Goal: Task Accomplishment & Management: Use online tool/utility

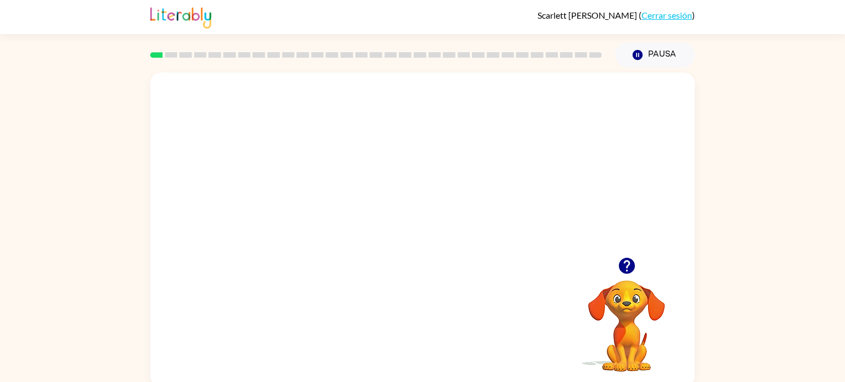
click at [400, 180] on video "Tu navegador debe admitir la reproducción de archivos .mp4 para usar Literably.…" at bounding box center [422, 165] width 544 height 185
click at [415, 233] on div at bounding box center [422, 235] width 70 height 40
click at [416, 234] on div at bounding box center [422, 235] width 70 height 40
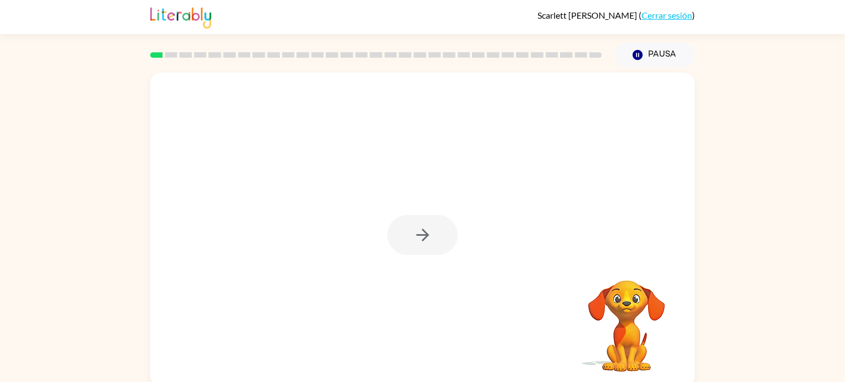
click at [416, 234] on div at bounding box center [422, 235] width 70 height 40
click at [416, 234] on icon "button" at bounding box center [422, 234] width 19 height 19
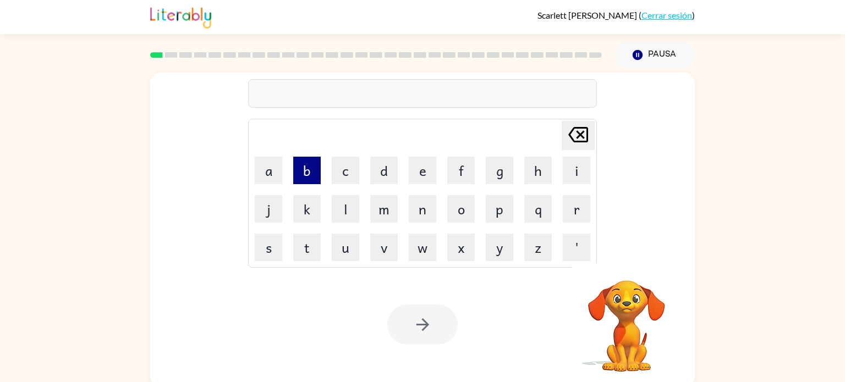
click at [314, 169] on button "b" at bounding box center [306, 170] width 27 height 27
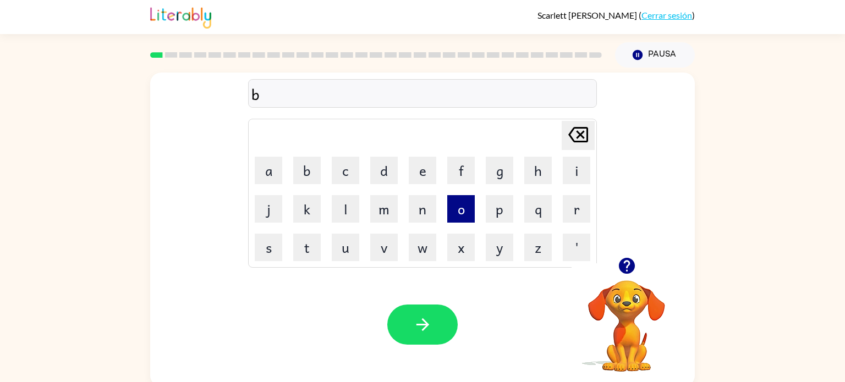
click at [448, 220] on button "o" at bounding box center [460, 208] width 27 height 27
click at [567, 217] on button "r" at bounding box center [576, 208] width 27 height 27
click at [430, 173] on button "e" at bounding box center [422, 170] width 27 height 27
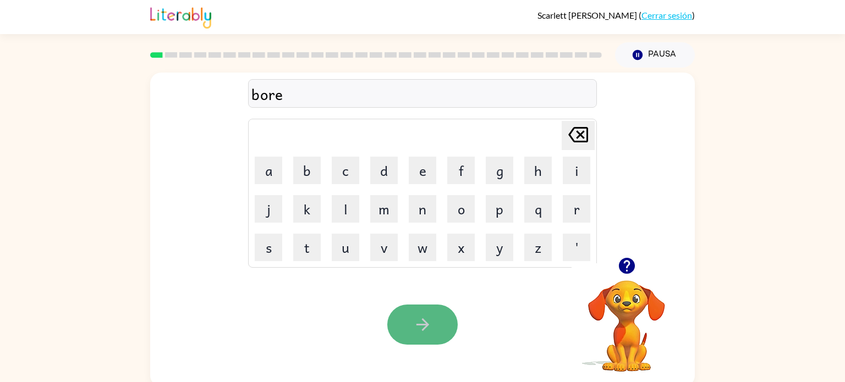
click at [422, 314] on button "button" at bounding box center [422, 325] width 70 height 40
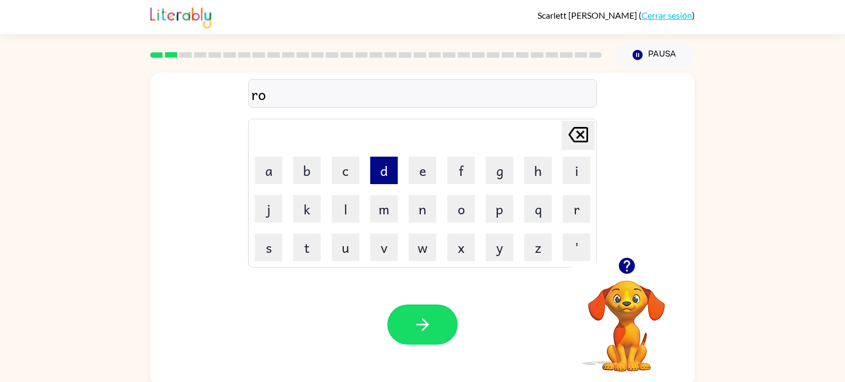
scroll to position [4, 0]
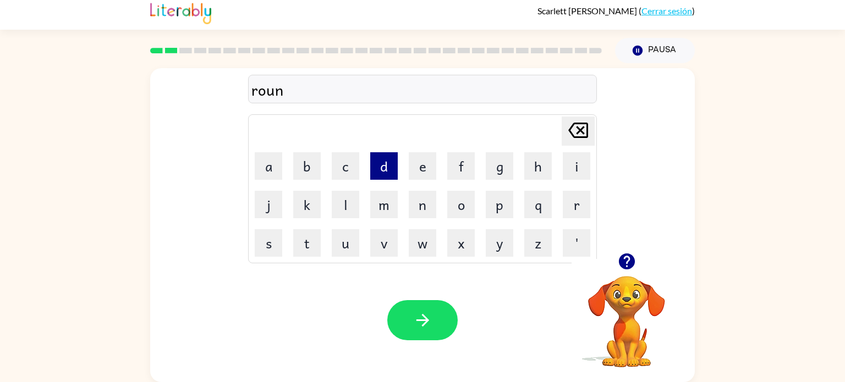
click at [387, 160] on button "d" at bounding box center [383, 165] width 27 height 27
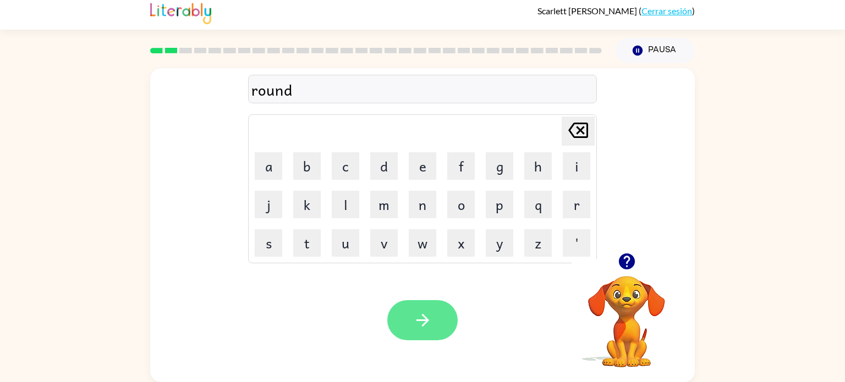
click at [423, 323] on icon "button" at bounding box center [422, 320] width 13 height 13
click at [423, 350] on div "Tu navegador debe admitir la reproducción de archivos .mp4 para usar Literably.…" at bounding box center [422, 320] width 544 height 124
click at [420, 332] on button "button" at bounding box center [422, 320] width 70 height 40
click at [431, 318] on icon "button" at bounding box center [422, 320] width 19 height 19
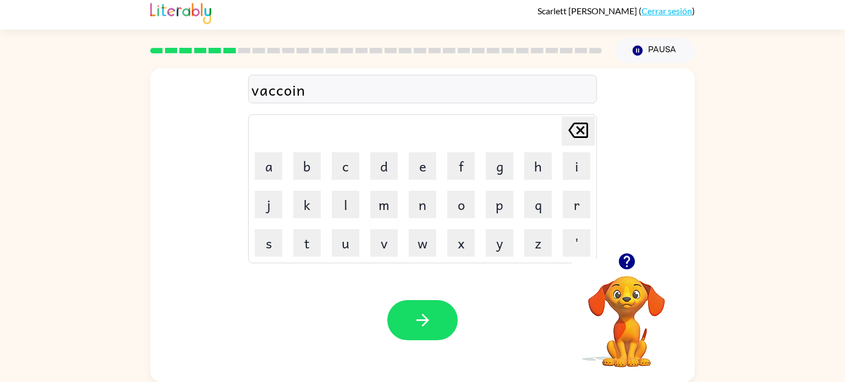
click at [454, 306] on div at bounding box center [422, 320] width 70 height 40
click at [434, 332] on button "button" at bounding box center [422, 320] width 70 height 40
click at [501, 200] on button "p" at bounding box center [499, 204] width 27 height 27
click at [346, 253] on button "u" at bounding box center [345, 242] width 27 height 27
click at [315, 241] on button "t" at bounding box center [306, 242] width 27 height 27
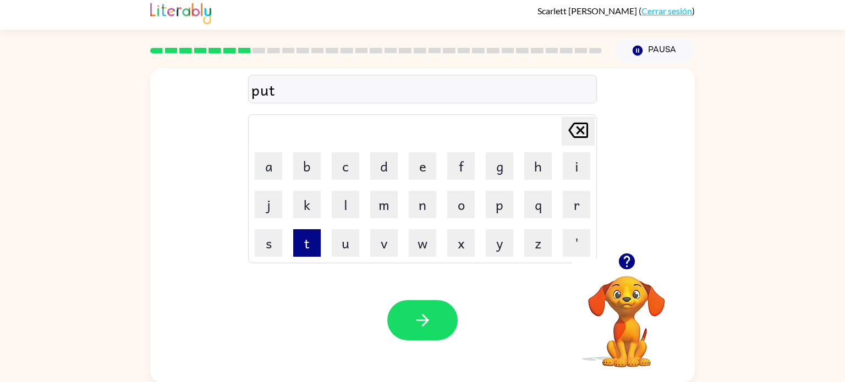
click at [315, 247] on button "t" at bounding box center [306, 242] width 27 height 27
click at [343, 216] on button "l" at bounding box center [345, 204] width 27 height 27
click at [427, 167] on button "e" at bounding box center [422, 165] width 27 height 27
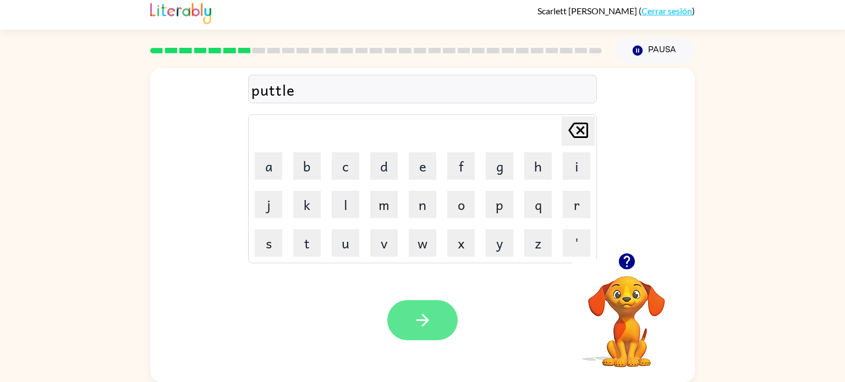
click at [412, 306] on button "button" at bounding box center [422, 320] width 70 height 40
click at [438, 336] on button "button" at bounding box center [422, 320] width 70 height 40
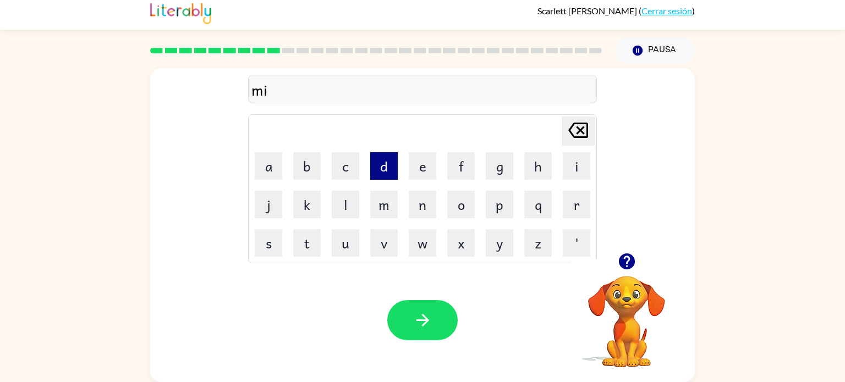
click at [398, 170] on button "d" at bounding box center [383, 165] width 27 height 27
type button "d"
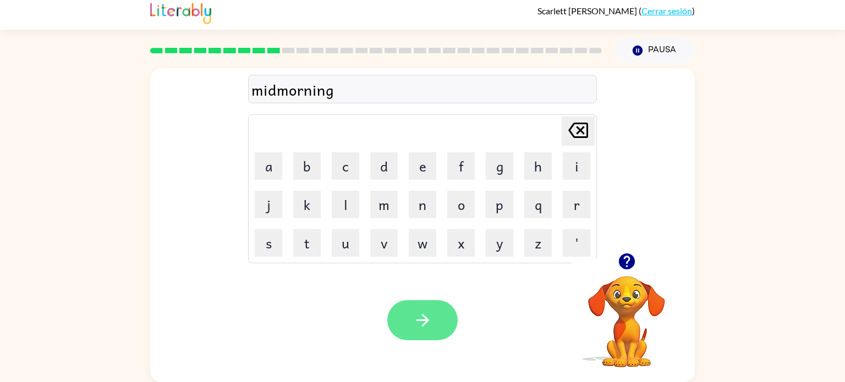
click at [419, 338] on button "button" at bounding box center [422, 320] width 70 height 40
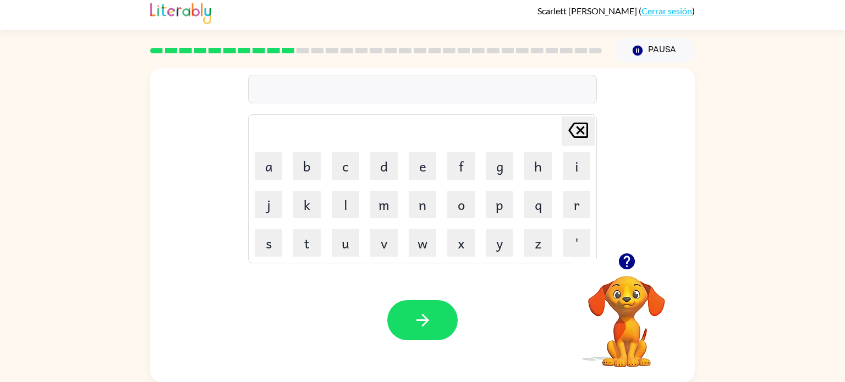
click at [314, 91] on div at bounding box center [422, 89] width 349 height 29
click at [271, 90] on div at bounding box center [422, 89] width 349 height 29
click at [283, 92] on div at bounding box center [422, 89] width 349 height 29
click at [276, 104] on div "[PERSON_NAME] last character input a b c d e f g h i j k l m n o p q r s t u v …" at bounding box center [422, 160] width 349 height 205
click at [271, 83] on div at bounding box center [422, 89] width 349 height 29
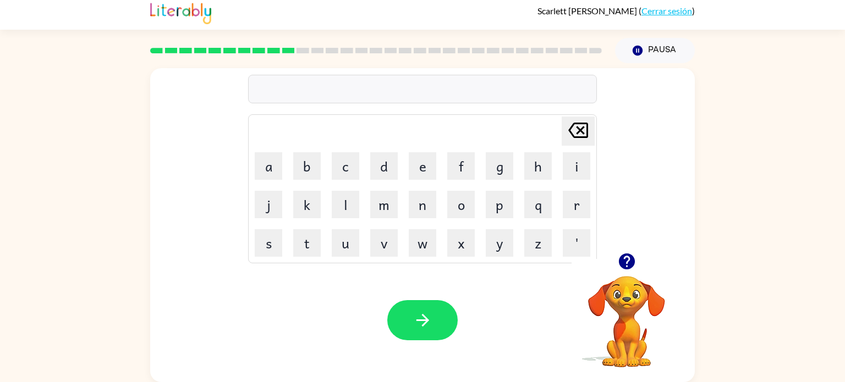
click at [280, 89] on div at bounding box center [422, 89] width 349 height 29
click at [387, 173] on button "d" at bounding box center [383, 165] width 27 height 27
type button "d"
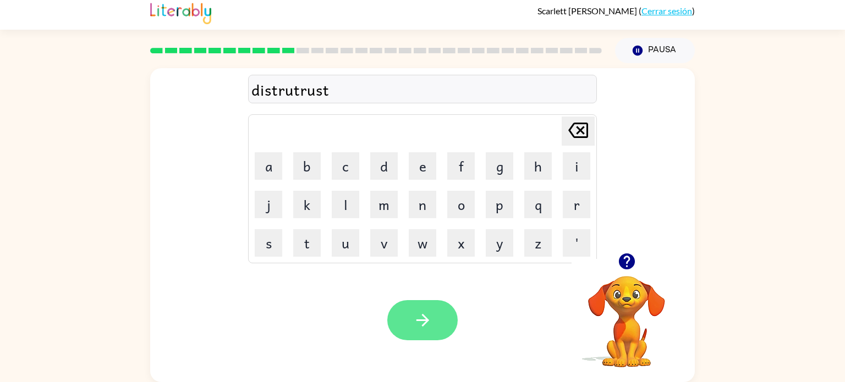
click at [423, 326] on icon "button" at bounding box center [422, 320] width 13 height 13
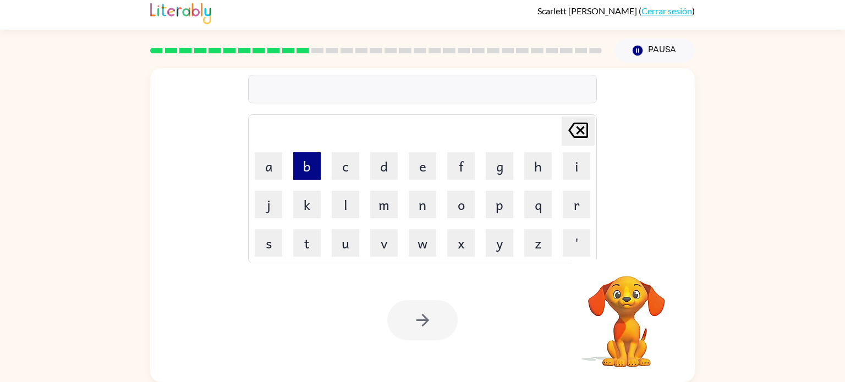
click at [297, 169] on button "b" at bounding box center [306, 165] width 27 height 27
type button "b"
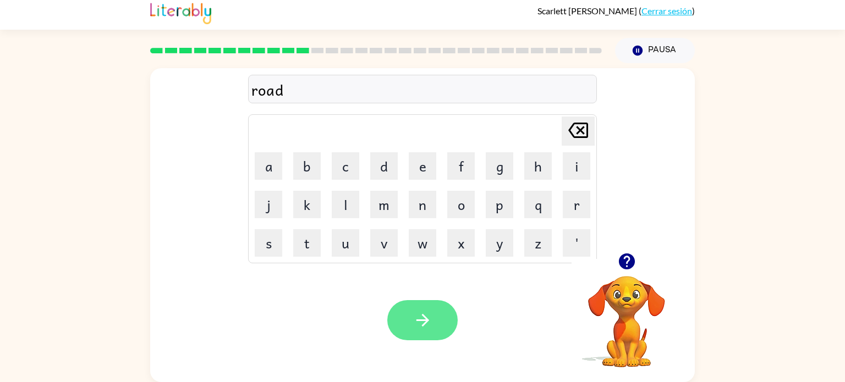
click at [436, 322] on button "button" at bounding box center [422, 320] width 70 height 40
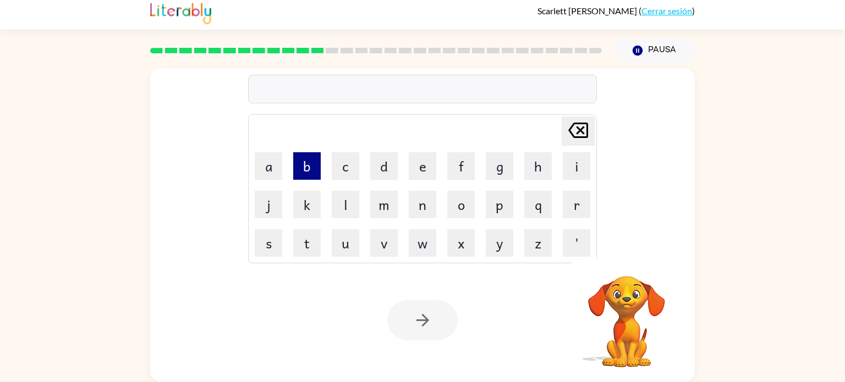
click at [304, 156] on button "b" at bounding box center [306, 165] width 27 height 27
type button "b"
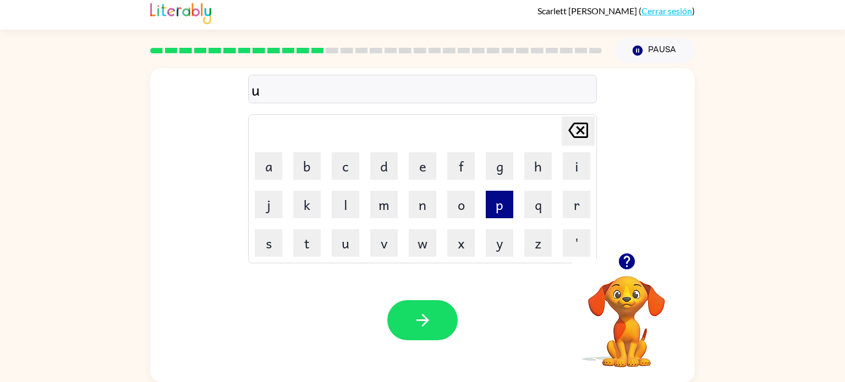
click at [500, 200] on button "p" at bounding box center [499, 204] width 27 height 27
type button "p"
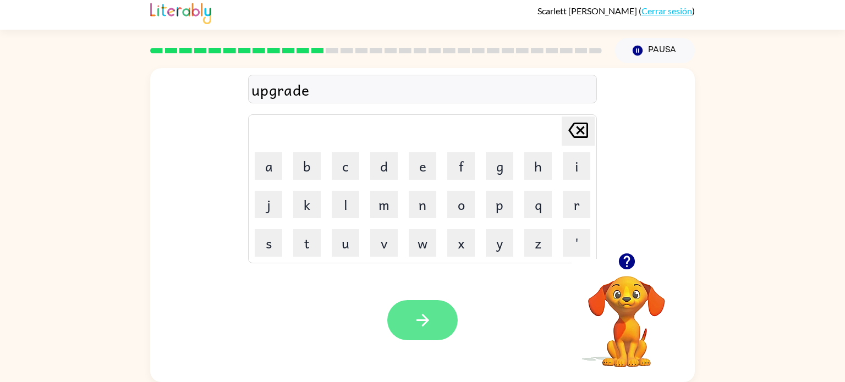
click at [434, 331] on button "button" at bounding box center [422, 320] width 70 height 40
click at [442, 350] on div "Tu navegador debe admitir la reproducción de archivos .mp4 para usar Literably.…" at bounding box center [422, 320] width 544 height 124
click at [433, 335] on button "button" at bounding box center [422, 320] width 70 height 40
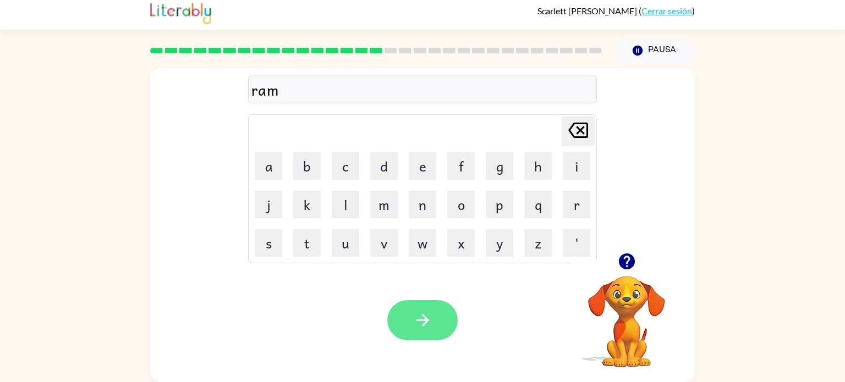
click at [431, 303] on button "button" at bounding box center [422, 320] width 70 height 40
click at [408, 313] on button "button" at bounding box center [422, 320] width 70 height 40
click at [443, 330] on button "button" at bounding box center [422, 320] width 70 height 40
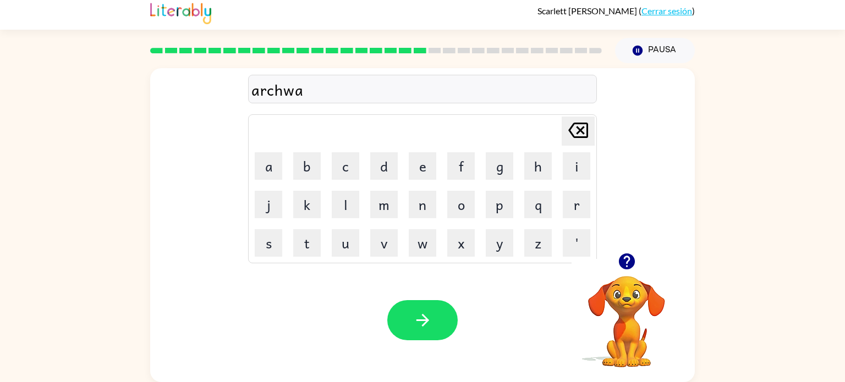
click at [418, 350] on div "Tu navegador debe admitir la reproducción de archivos .mp4 para usar Literably.…" at bounding box center [422, 320] width 544 height 124
click at [433, 338] on button "button" at bounding box center [422, 320] width 70 height 40
click at [422, 334] on button "button" at bounding box center [422, 320] width 70 height 40
click at [442, 308] on button "button" at bounding box center [422, 320] width 70 height 40
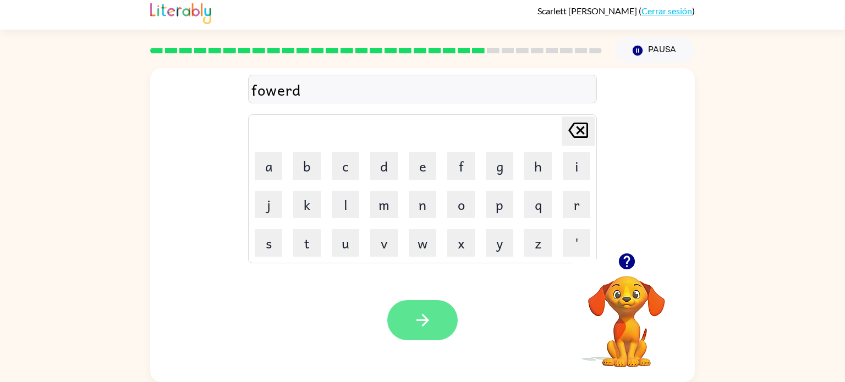
click at [445, 326] on button "button" at bounding box center [422, 320] width 70 height 40
click at [398, 321] on button "button" at bounding box center [422, 320] width 70 height 40
click at [431, 332] on button "button" at bounding box center [422, 320] width 70 height 40
click at [430, 318] on icon "button" at bounding box center [422, 320] width 19 height 19
click at [444, 329] on button "button" at bounding box center [422, 320] width 70 height 40
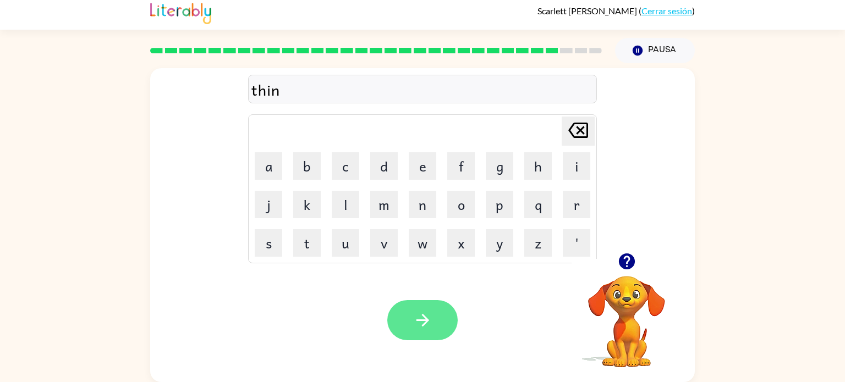
click at [436, 327] on button "button" at bounding box center [422, 320] width 70 height 40
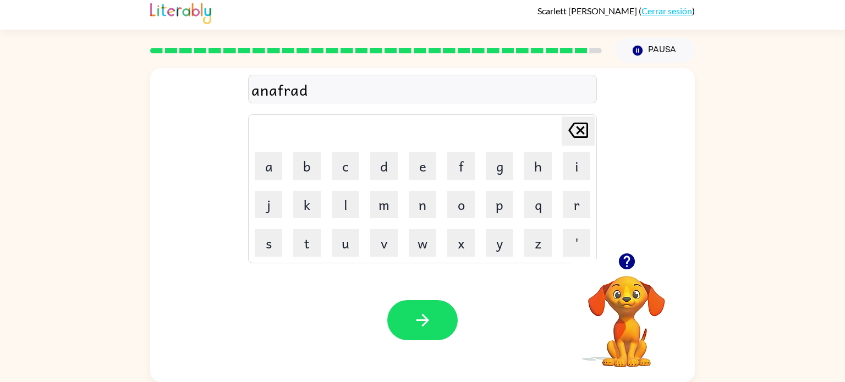
click at [455, 308] on div at bounding box center [422, 320] width 70 height 40
click at [444, 337] on button "button" at bounding box center [422, 320] width 70 height 40
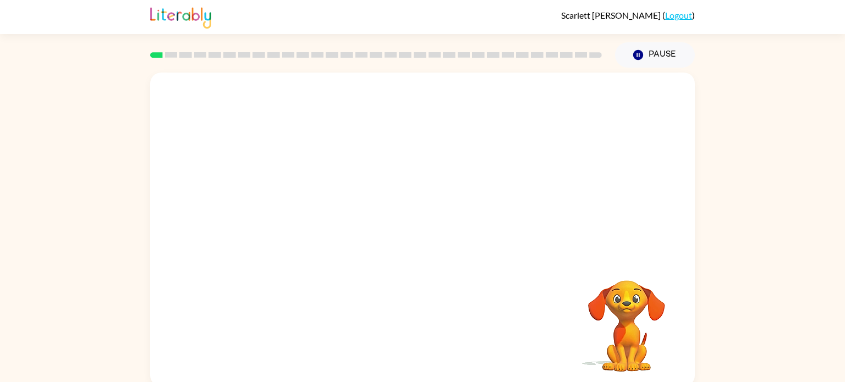
click at [824, 334] on div "Your browser must support playing .mp4 files to use Literably. Please try using…" at bounding box center [422, 227] width 845 height 319
click at [306, 213] on video "Your browser must support playing .mp4 files to use Literably. Please try using…" at bounding box center [422, 165] width 544 height 185
click at [291, 204] on video "Your browser must support playing .mp4 files to use Literably. Please try using…" at bounding box center [422, 165] width 544 height 185
click at [279, 208] on video "Your browser must support playing .mp4 files to use Literably. Please try using…" at bounding box center [422, 165] width 544 height 185
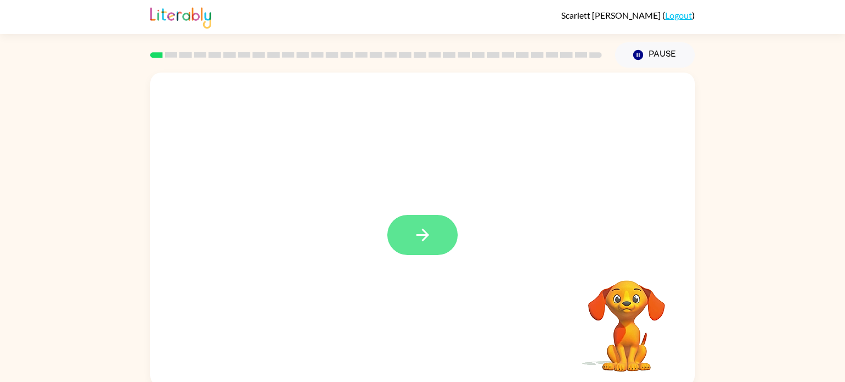
click at [401, 255] on button "button" at bounding box center [422, 235] width 70 height 40
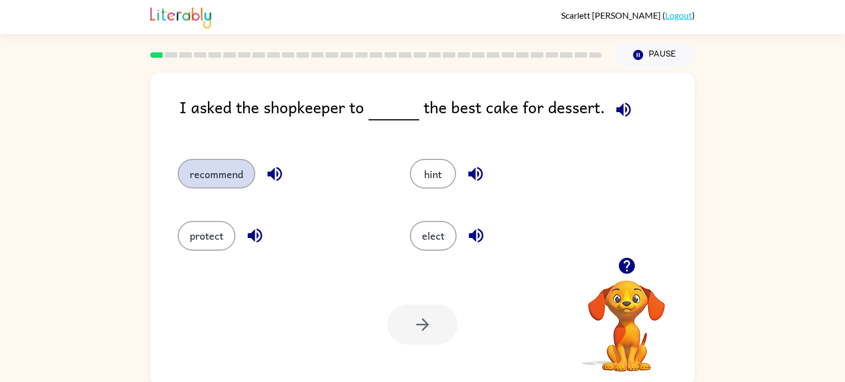
click at [208, 181] on button "recommend" at bounding box center [217, 174] width 78 height 30
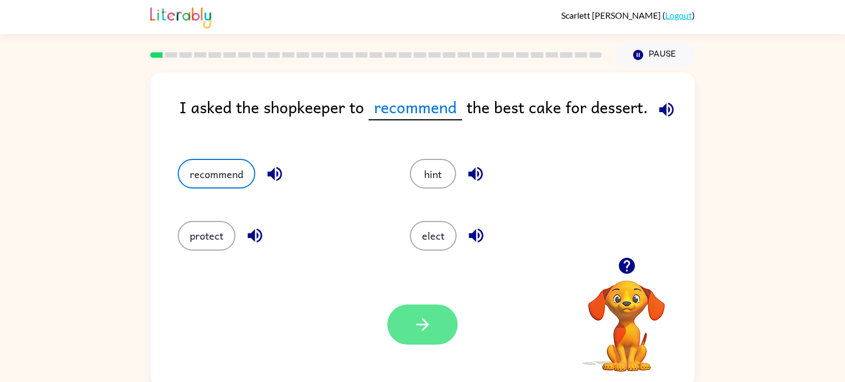
click at [414, 339] on button "button" at bounding box center [422, 325] width 70 height 40
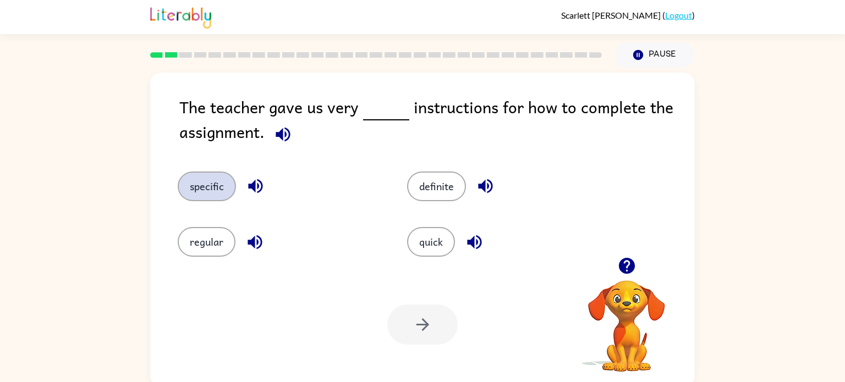
click at [213, 188] on button "specific" at bounding box center [207, 187] width 58 height 30
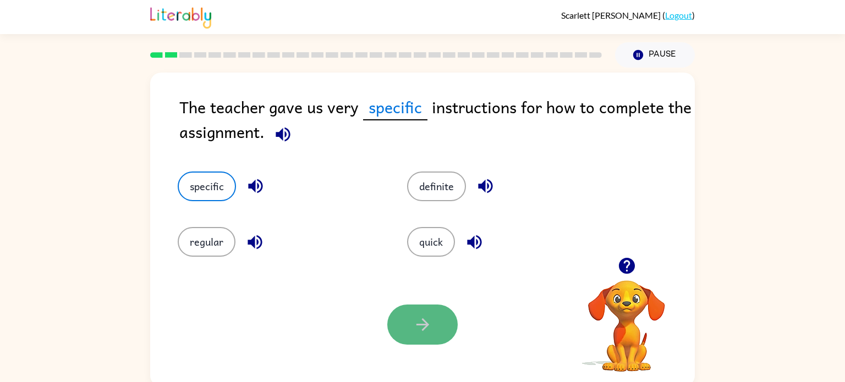
click at [415, 327] on icon "button" at bounding box center [422, 324] width 19 height 19
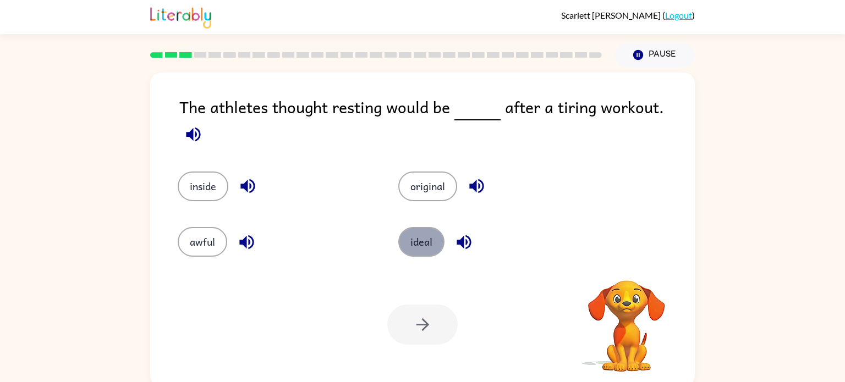
click at [416, 227] on button "ideal" at bounding box center [421, 242] width 46 height 30
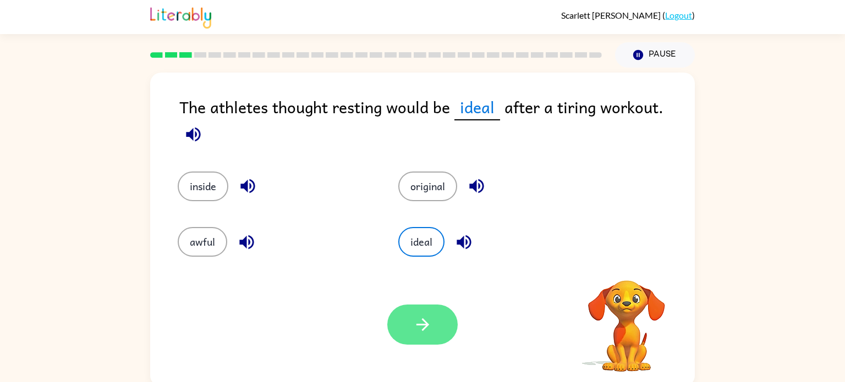
click at [424, 336] on button "button" at bounding box center [422, 325] width 70 height 40
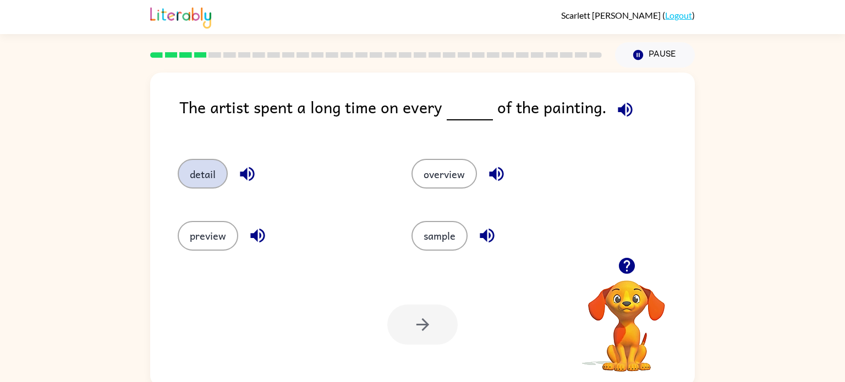
click at [211, 183] on button "detail" at bounding box center [203, 174] width 50 height 30
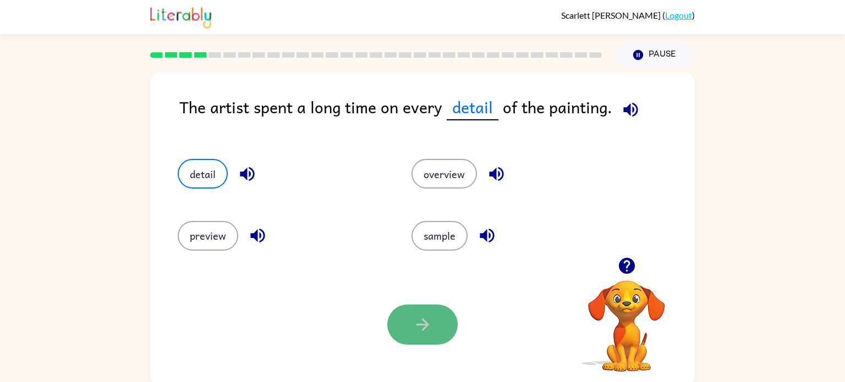
click at [428, 333] on icon "button" at bounding box center [422, 324] width 19 height 19
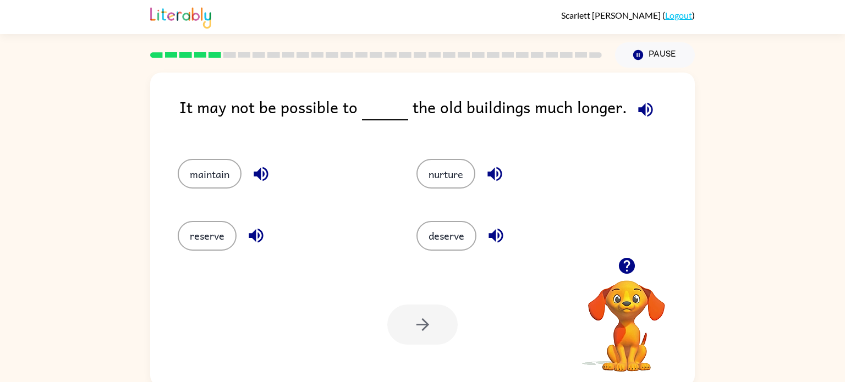
click at [636, 114] on icon "button" at bounding box center [645, 109] width 19 height 19
click at [260, 188] on div "maintain" at bounding box center [284, 174] width 213 height 30
click at [258, 172] on icon "button" at bounding box center [261, 174] width 14 height 14
click at [250, 242] on icon "button" at bounding box center [255, 235] width 19 height 19
click at [499, 180] on icon "button" at bounding box center [494, 173] width 19 height 19
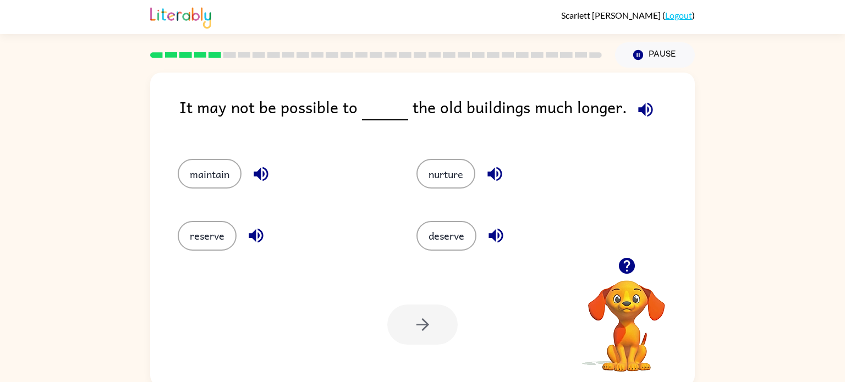
click at [499, 232] on icon "button" at bounding box center [495, 236] width 14 height 14
click at [258, 176] on icon "button" at bounding box center [261, 174] width 14 height 14
click at [254, 246] on button "button" at bounding box center [256, 236] width 28 height 28
click at [216, 177] on button "maintain" at bounding box center [210, 174] width 64 height 30
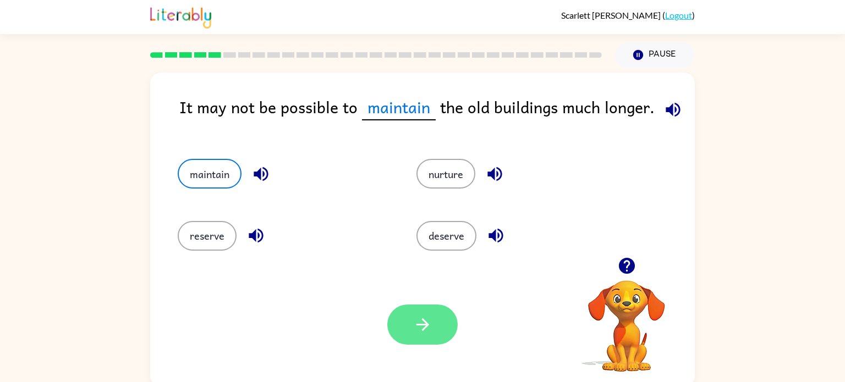
click at [414, 320] on icon "button" at bounding box center [422, 324] width 19 height 19
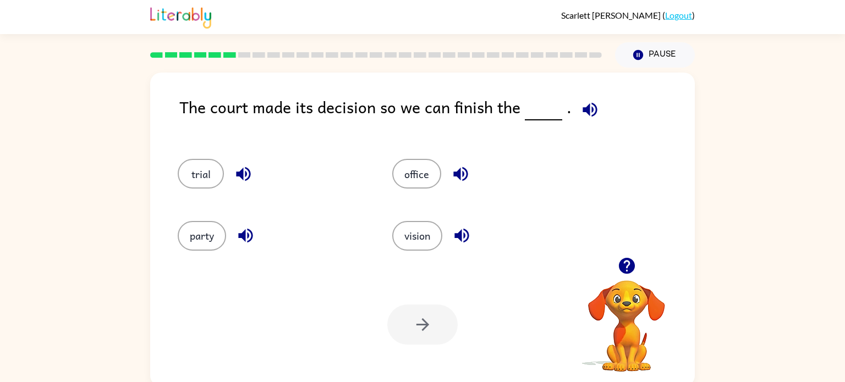
click at [458, 174] on icon "button" at bounding box center [460, 174] width 14 height 14
click at [471, 244] on button "button" at bounding box center [462, 236] width 28 height 28
click at [244, 245] on icon "button" at bounding box center [245, 235] width 19 height 19
click at [246, 175] on icon "button" at bounding box center [243, 173] width 19 height 19
click at [189, 166] on button "trial" at bounding box center [201, 174] width 46 height 30
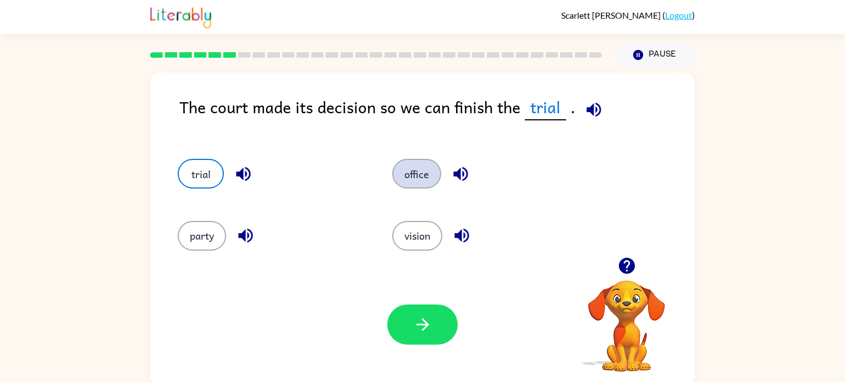
click at [398, 175] on button "office" at bounding box center [416, 174] width 49 height 30
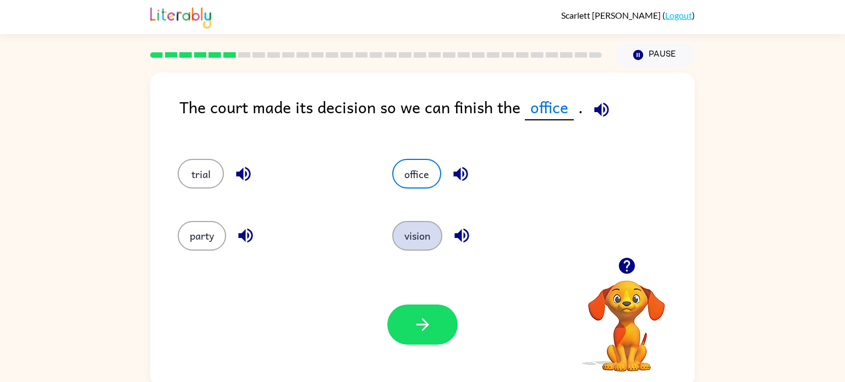
click at [416, 237] on button "vision" at bounding box center [417, 236] width 50 height 30
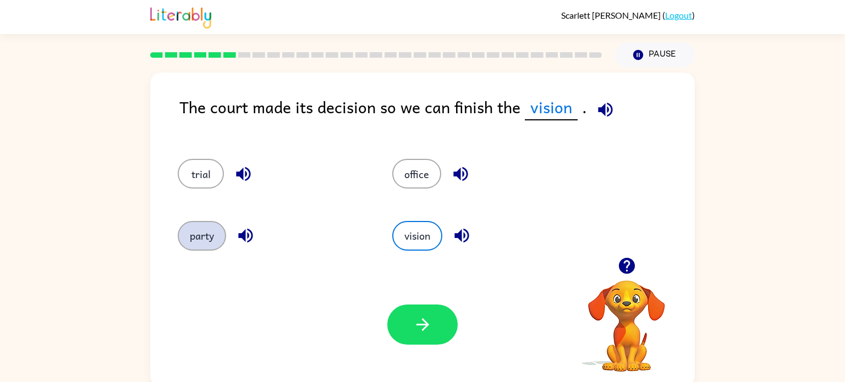
click at [209, 244] on button "party" at bounding box center [202, 236] width 48 height 30
click at [410, 234] on button "vision" at bounding box center [417, 236] width 50 height 30
click at [428, 336] on button "button" at bounding box center [422, 325] width 70 height 40
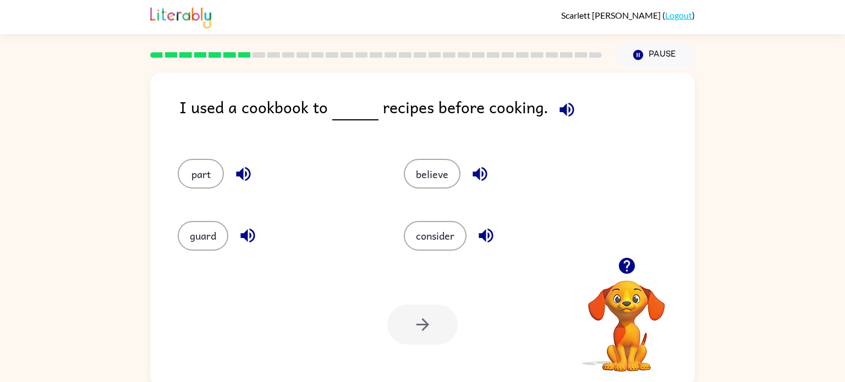
click at [572, 114] on button "button" at bounding box center [567, 110] width 28 height 28
click at [251, 165] on icon "button" at bounding box center [243, 173] width 19 height 19
click at [249, 250] on button "button" at bounding box center [248, 236] width 28 height 28
click at [559, 120] on button "button" at bounding box center [567, 110] width 28 height 28
click at [244, 185] on button "button" at bounding box center [243, 174] width 28 height 28
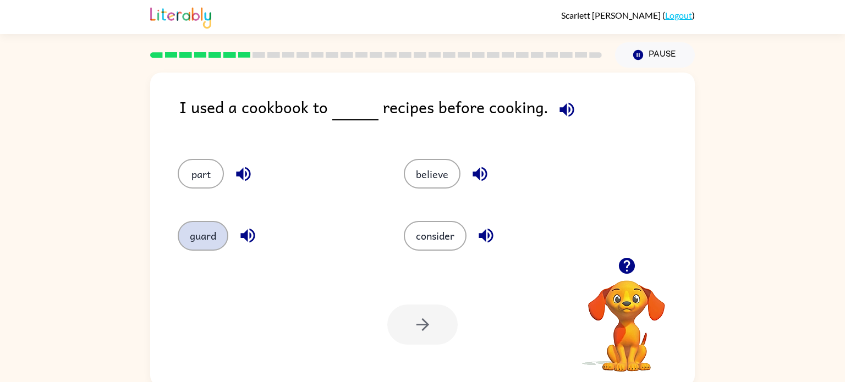
click at [188, 241] on button "guard" at bounding box center [203, 236] width 51 height 30
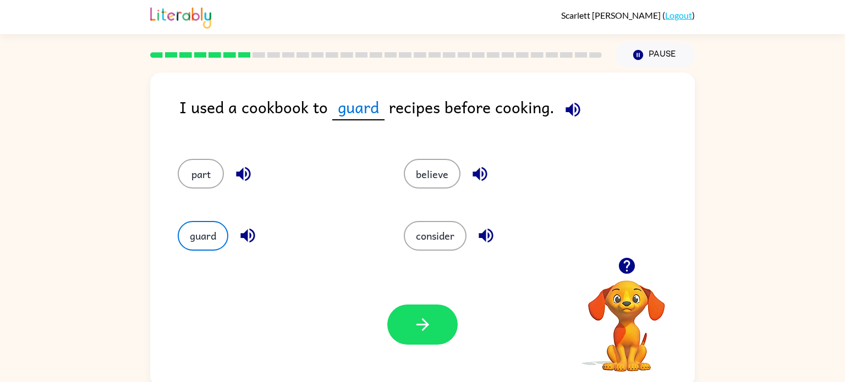
click at [570, 120] on button "button" at bounding box center [573, 110] width 28 height 28
click at [243, 244] on icon "button" at bounding box center [247, 235] width 19 height 19
click at [201, 238] on button "guard" at bounding box center [203, 236] width 51 height 30
click at [245, 249] on button "button" at bounding box center [248, 236] width 28 height 28
click at [245, 240] on icon "button" at bounding box center [247, 236] width 14 height 14
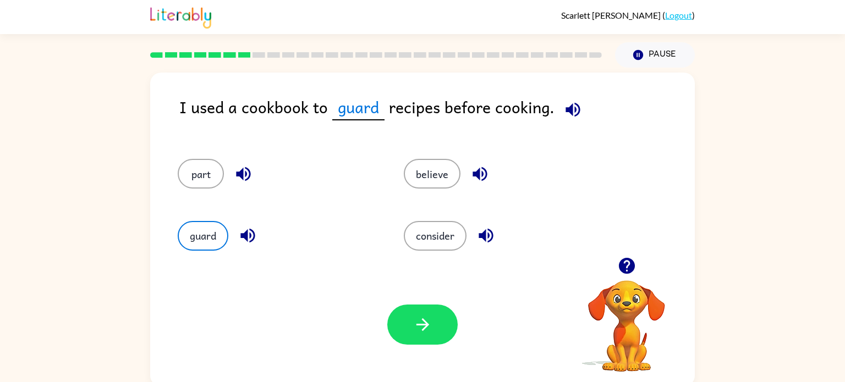
click at [245, 240] on icon "button" at bounding box center [247, 236] width 14 height 14
click at [396, 204] on div "consider" at bounding box center [496, 231] width 226 height 62
click at [422, 162] on button "believe" at bounding box center [432, 174] width 57 height 30
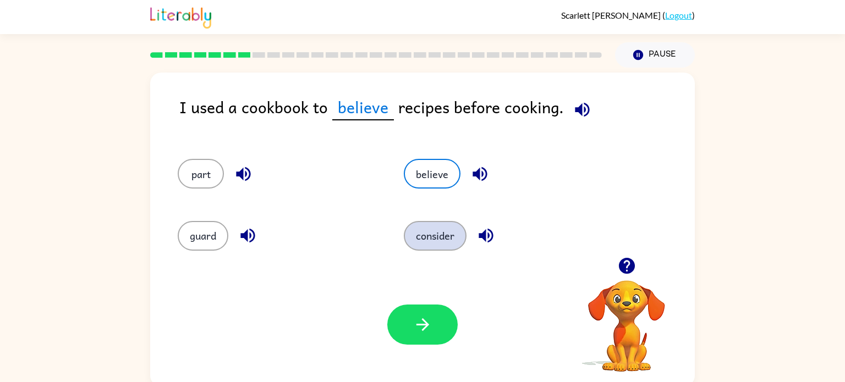
click at [437, 246] on button "consider" at bounding box center [435, 236] width 63 height 30
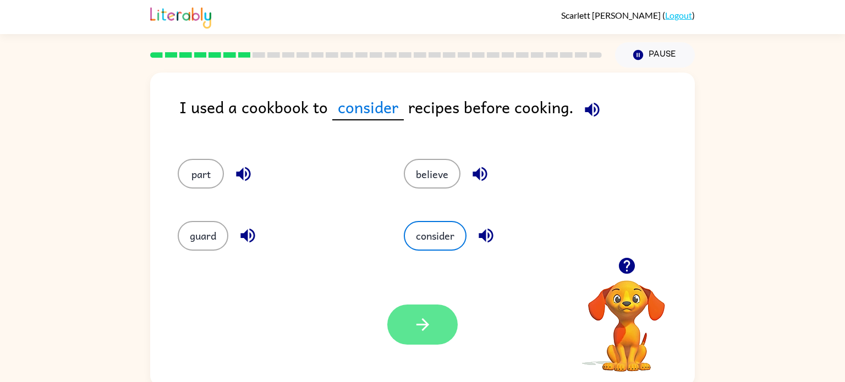
click at [427, 339] on button "button" at bounding box center [422, 325] width 70 height 40
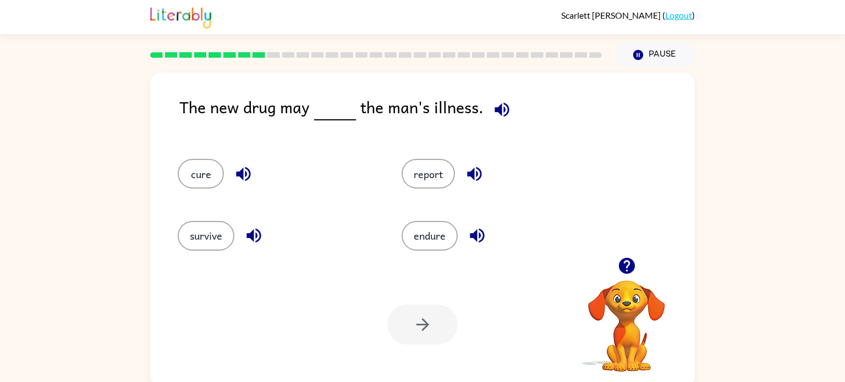
click at [502, 119] on icon "button" at bounding box center [501, 109] width 19 height 19
click at [255, 247] on button "button" at bounding box center [254, 236] width 28 height 28
click at [487, 243] on button "button" at bounding box center [477, 236] width 28 height 28
click at [469, 185] on button "button" at bounding box center [474, 174] width 28 height 28
click at [262, 263] on div "Your browser must support playing .mp4 files to use Literably. Please try using…" at bounding box center [422, 325] width 544 height 124
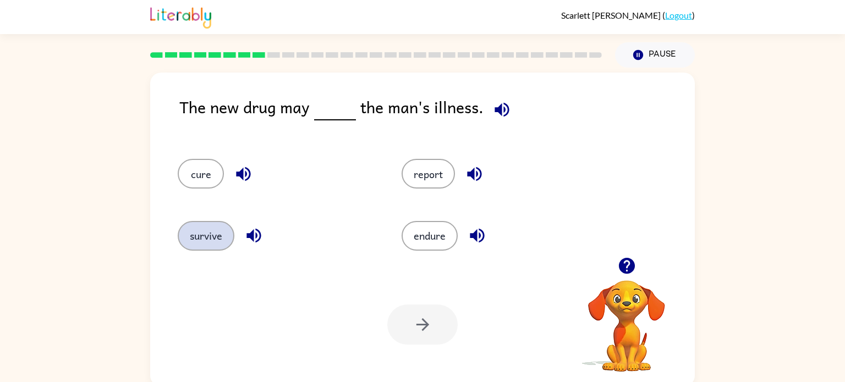
click at [214, 227] on button "survive" at bounding box center [206, 236] width 57 height 30
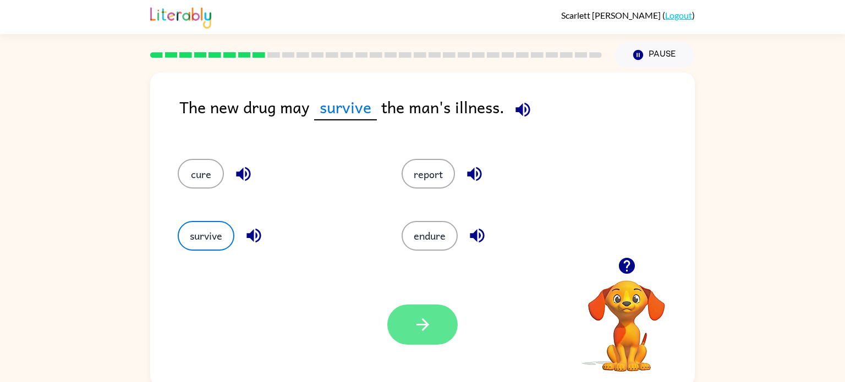
click at [413, 340] on button "button" at bounding box center [422, 325] width 70 height 40
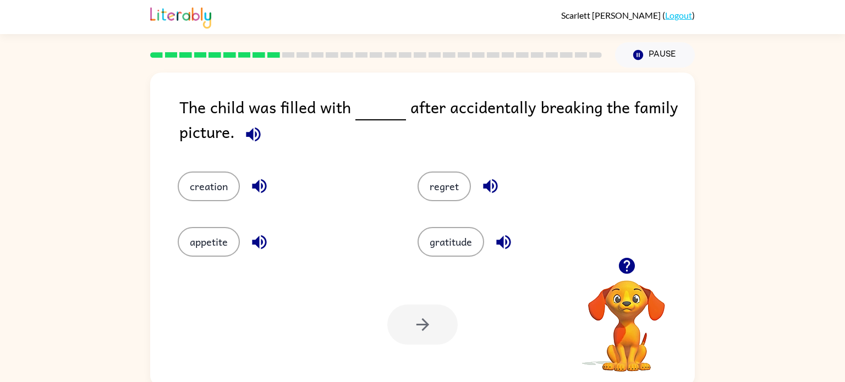
click at [250, 127] on icon "button" at bounding box center [253, 134] width 19 height 19
click at [257, 194] on icon "button" at bounding box center [259, 186] width 19 height 19
click at [264, 246] on icon "button" at bounding box center [259, 242] width 14 height 14
click at [554, 219] on div "gratitude" at bounding box center [517, 234] width 240 height 56
click at [489, 200] on button "button" at bounding box center [490, 186] width 28 height 28
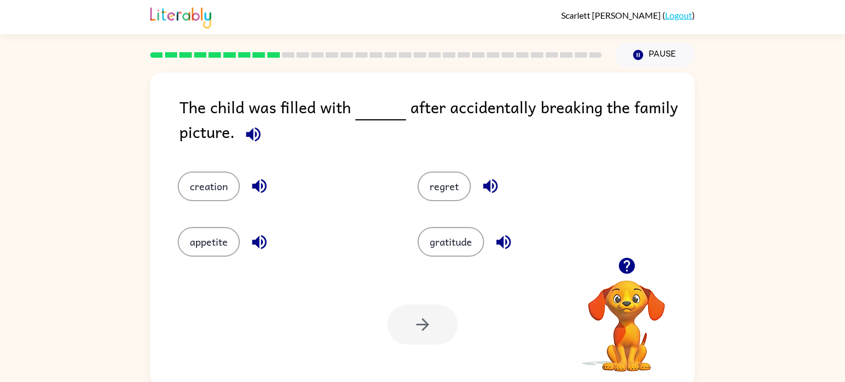
click at [515, 230] on div "gratitude" at bounding box center [524, 242] width 214 height 30
click at [510, 247] on icon "button" at bounding box center [503, 242] width 19 height 19
click at [455, 183] on button "regret" at bounding box center [443, 187] width 53 height 30
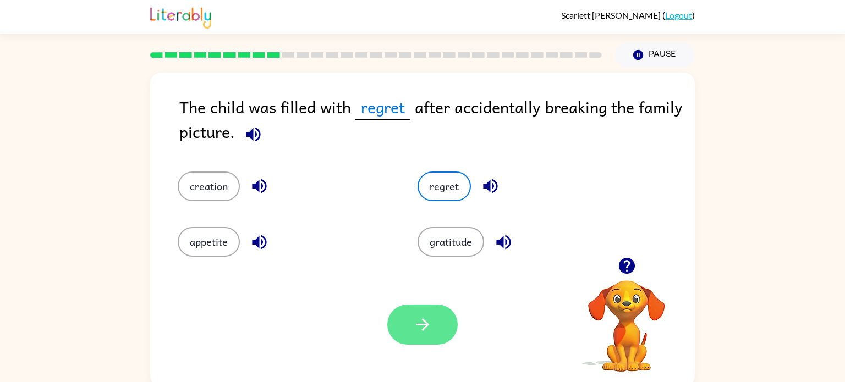
click at [423, 333] on icon "button" at bounding box center [422, 324] width 19 height 19
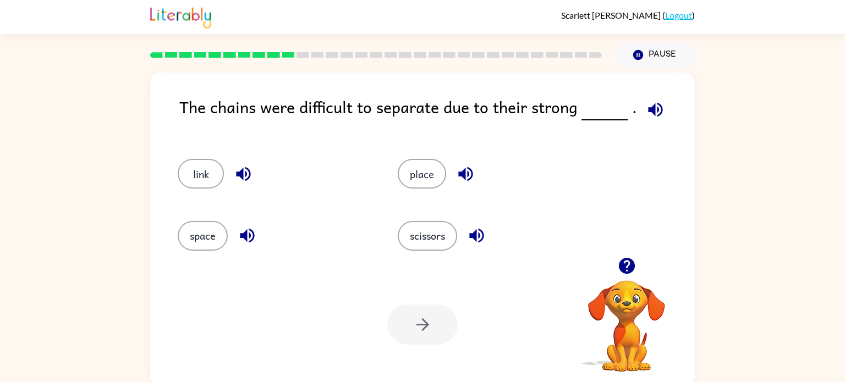
click at [646, 107] on icon "button" at bounding box center [655, 109] width 19 height 19
click at [420, 186] on button "place" at bounding box center [422, 174] width 48 height 30
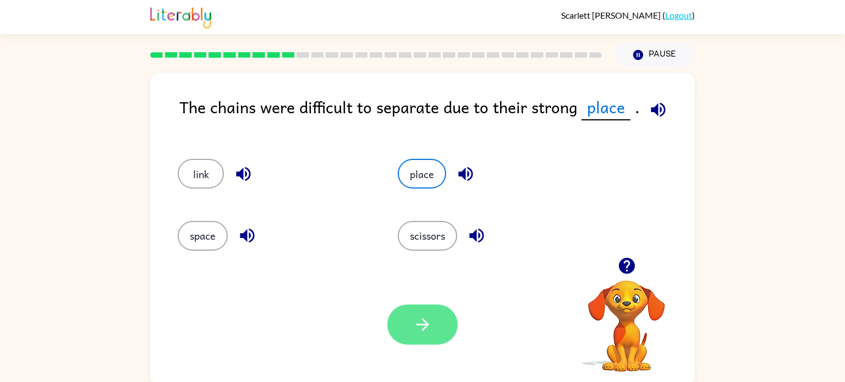
click at [428, 342] on button "button" at bounding box center [422, 325] width 70 height 40
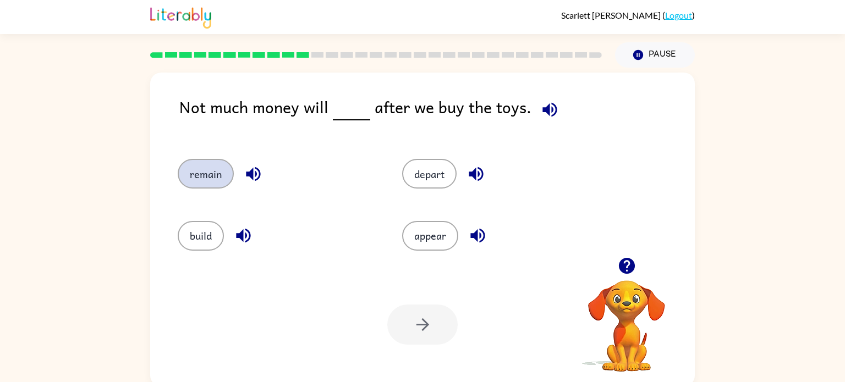
click at [211, 168] on button "remain" at bounding box center [206, 174] width 56 height 30
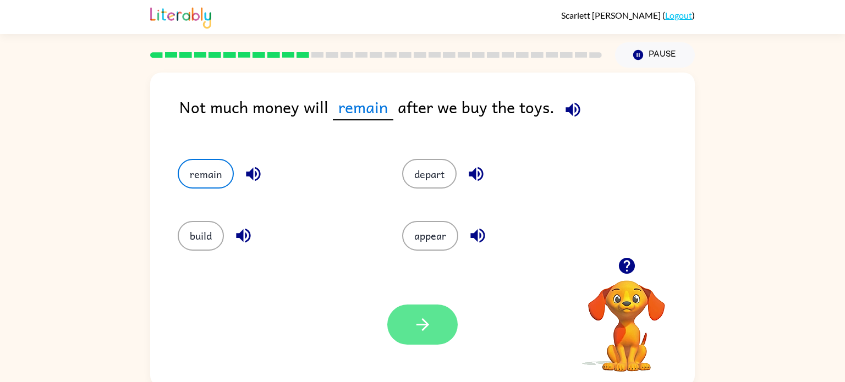
click at [414, 340] on button "button" at bounding box center [422, 325] width 70 height 40
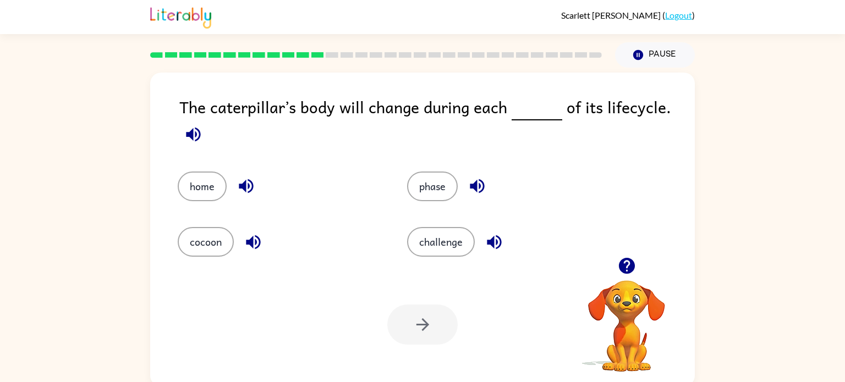
click at [219, 132] on div "The caterpillar’s body will change during each of its lifecycle." at bounding box center [436, 122] width 515 height 55
click at [196, 136] on icon "button" at bounding box center [193, 134] width 14 height 14
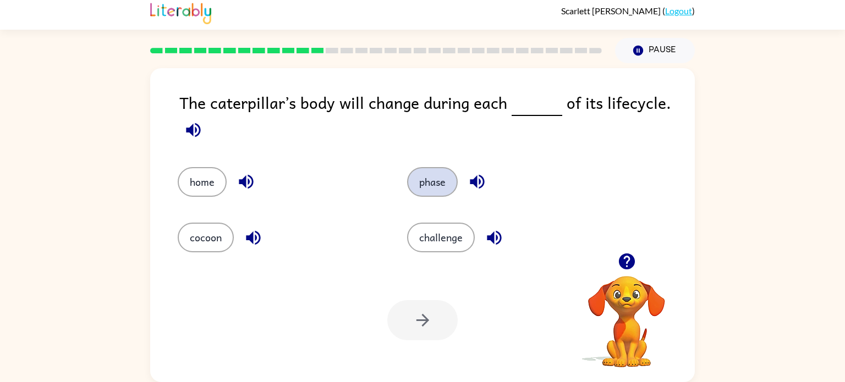
click at [430, 190] on button "phase" at bounding box center [432, 182] width 51 height 30
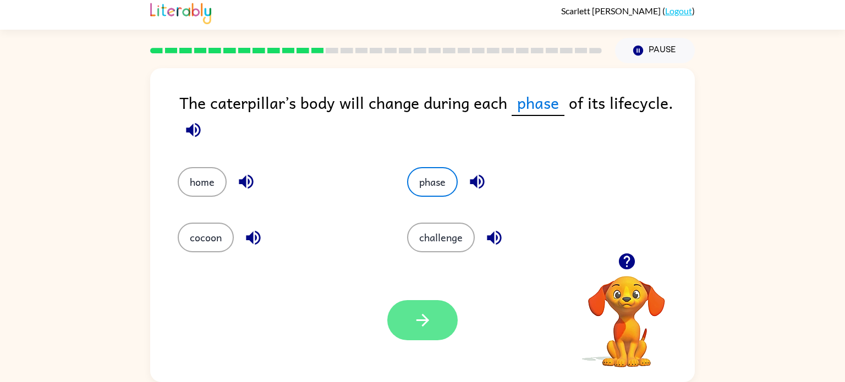
click at [421, 306] on button "button" at bounding box center [422, 320] width 70 height 40
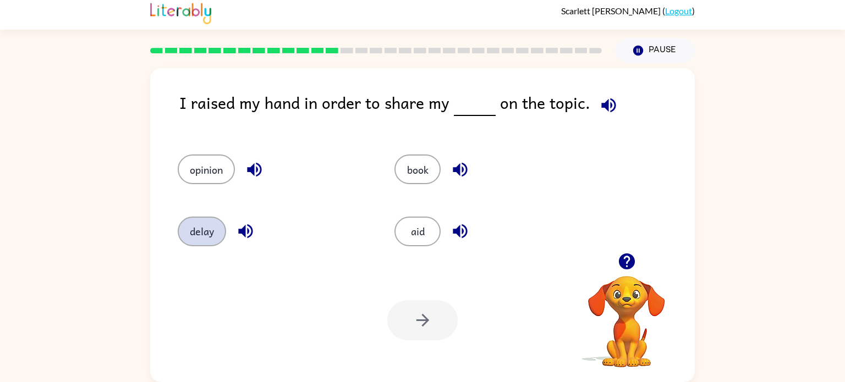
click at [187, 218] on button "delay" at bounding box center [202, 232] width 48 height 30
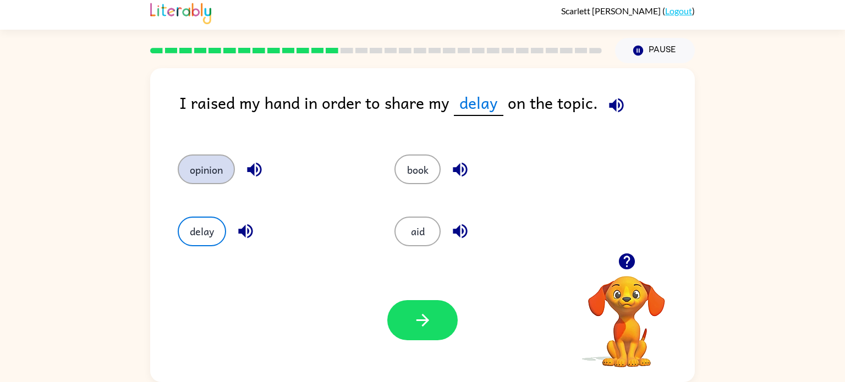
click at [189, 158] on button "opinion" at bounding box center [206, 170] width 57 height 30
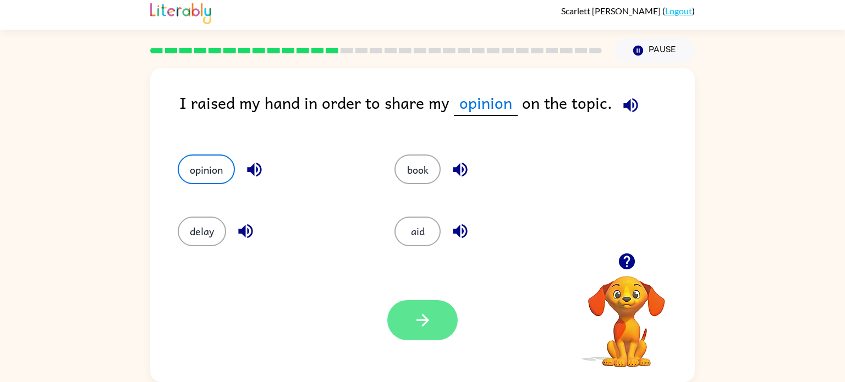
click at [412, 312] on button "button" at bounding box center [422, 320] width 70 height 40
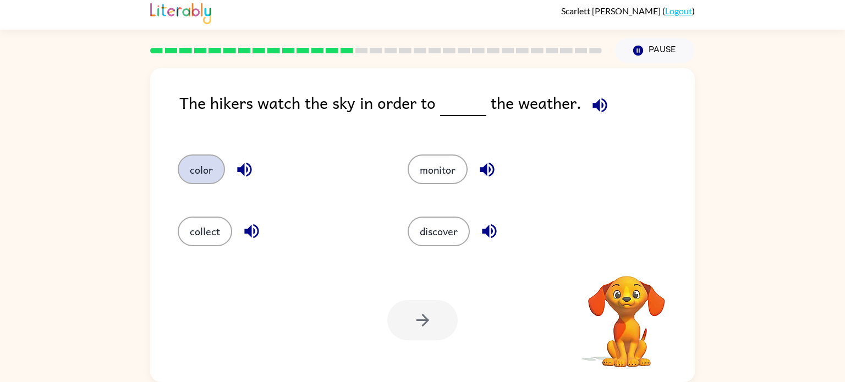
click at [196, 177] on button "color" at bounding box center [201, 170] width 47 height 30
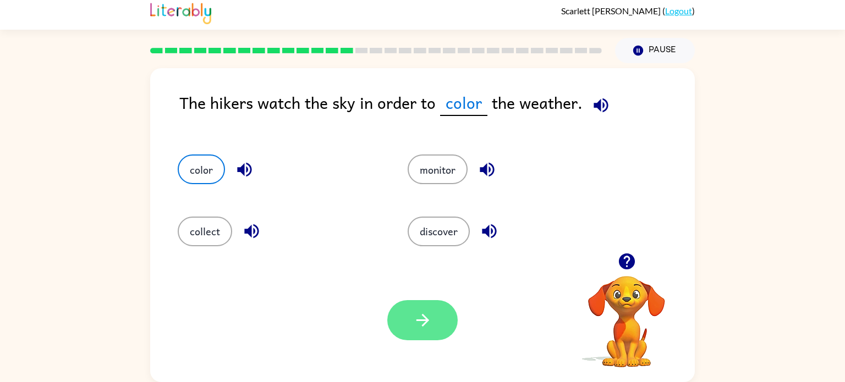
click at [414, 328] on icon "button" at bounding box center [422, 320] width 19 height 19
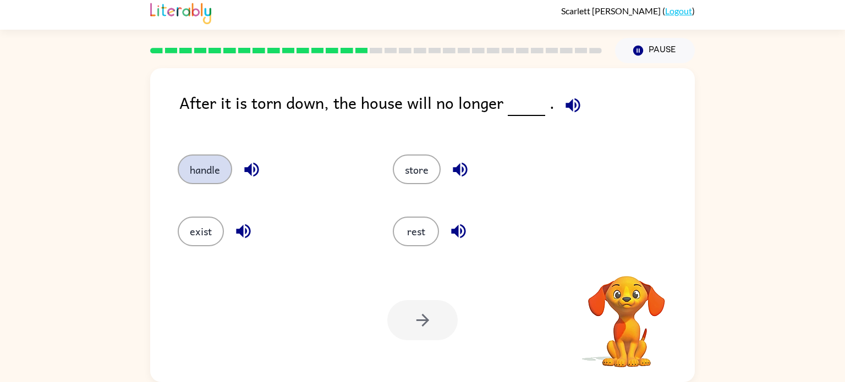
click at [203, 172] on button "handle" at bounding box center [205, 170] width 54 height 30
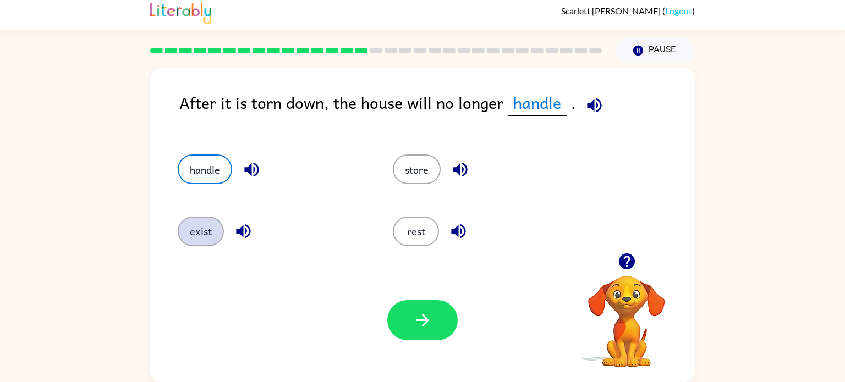
click at [202, 227] on button "exist" at bounding box center [201, 232] width 46 height 30
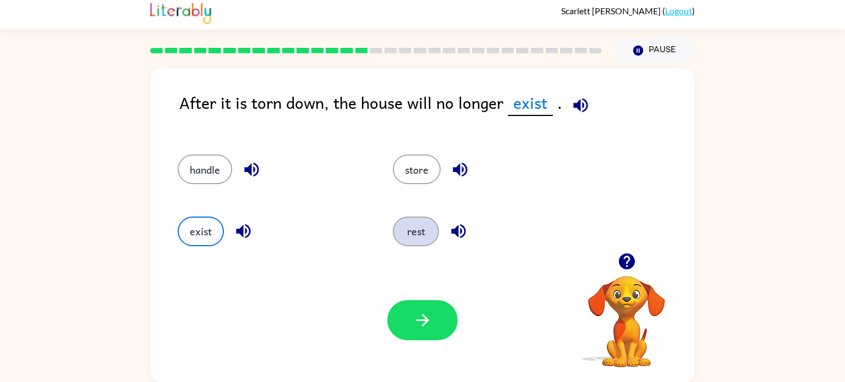
click at [414, 235] on button "rest" at bounding box center [416, 232] width 46 height 30
click at [414, 164] on button "store" at bounding box center [417, 170] width 48 height 30
click at [190, 272] on div "Your browser must support playing .mp4 files to use Literably. Please try using…" at bounding box center [422, 320] width 544 height 124
click at [188, 238] on button "exist" at bounding box center [201, 232] width 46 height 30
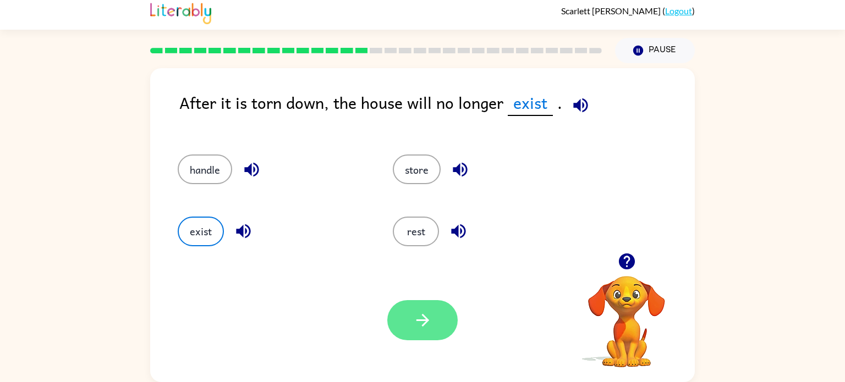
click at [417, 320] on icon "button" at bounding box center [422, 320] width 13 height 13
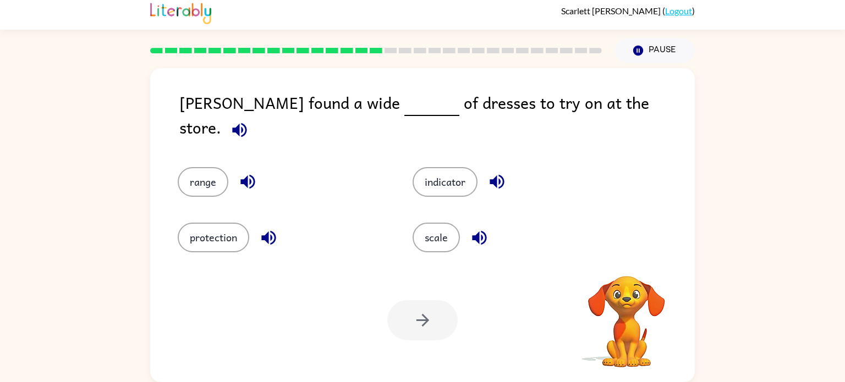
click at [2, 103] on div "Alma found a wide of dresses to try on at the store. range indicator protection…" at bounding box center [422, 222] width 845 height 319
click at [205, 224] on button "protection" at bounding box center [213, 238] width 71 height 30
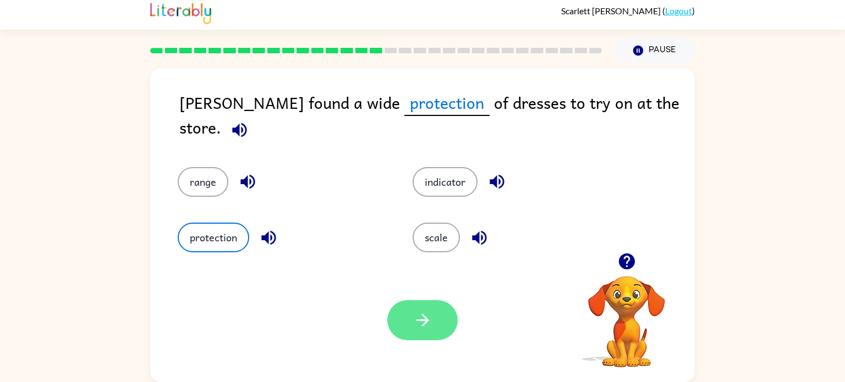
click at [425, 333] on button "button" at bounding box center [422, 320] width 70 height 40
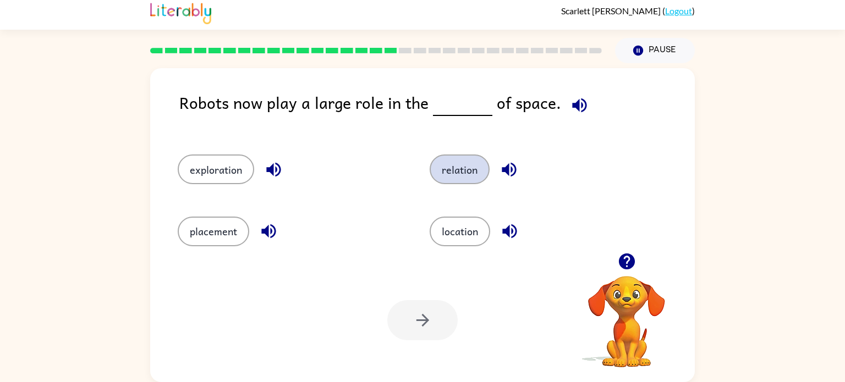
click at [476, 156] on button "relation" at bounding box center [460, 170] width 60 height 30
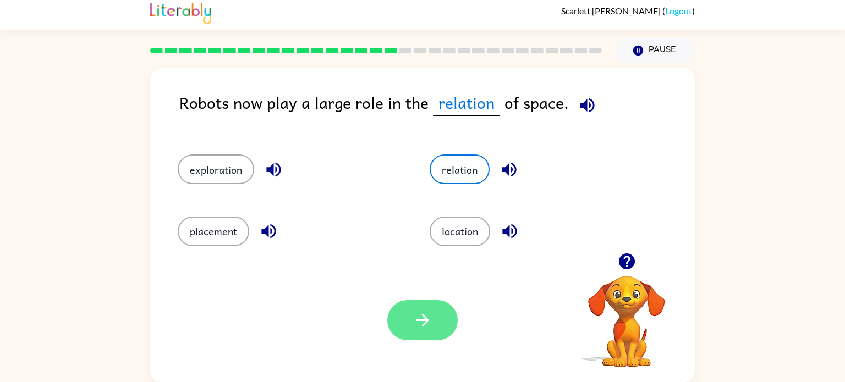
click at [421, 337] on button "button" at bounding box center [422, 320] width 70 height 40
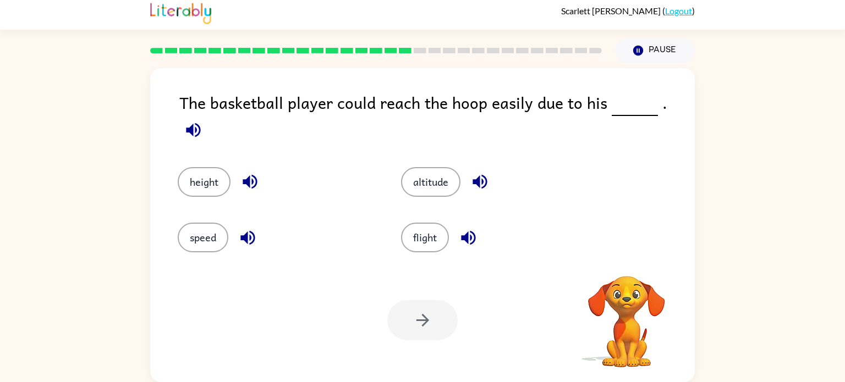
click at [248, 177] on icon "button" at bounding box center [249, 181] width 19 height 19
click at [259, 180] on button "button" at bounding box center [250, 182] width 28 height 28
click at [178, 167] on div "height" at bounding box center [277, 182] width 198 height 30
click at [203, 181] on button "height" at bounding box center [204, 182] width 53 height 30
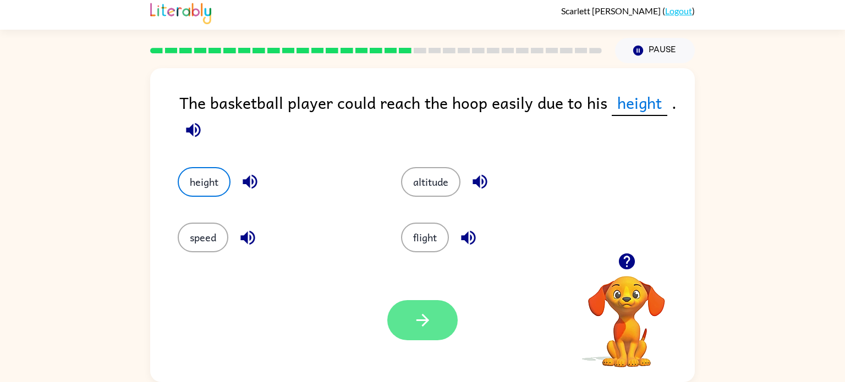
click at [401, 326] on button "button" at bounding box center [422, 320] width 70 height 40
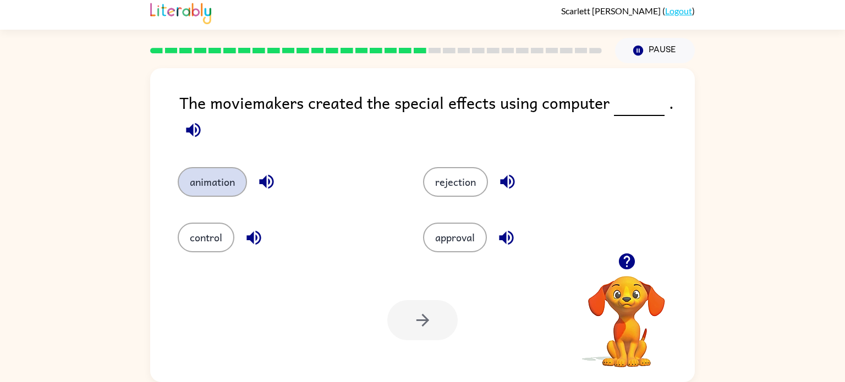
click at [207, 170] on button "animation" at bounding box center [212, 182] width 69 height 30
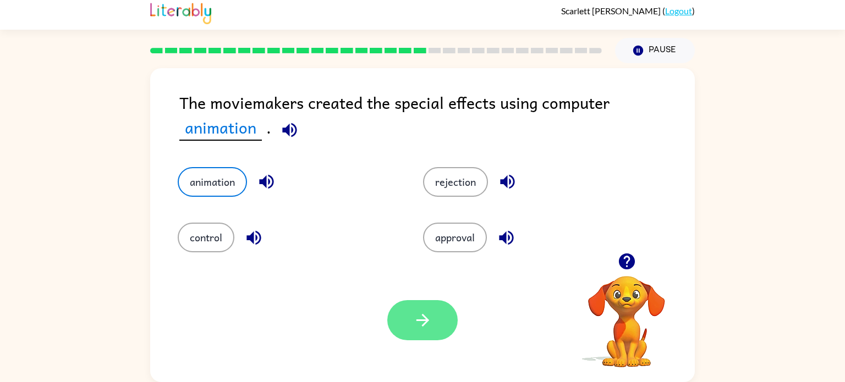
click at [403, 335] on button "button" at bounding box center [422, 320] width 70 height 40
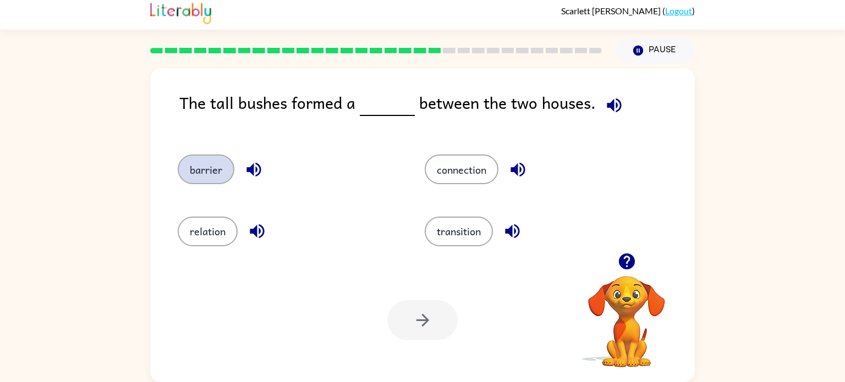
click at [217, 176] on button "barrier" at bounding box center [206, 170] width 57 height 30
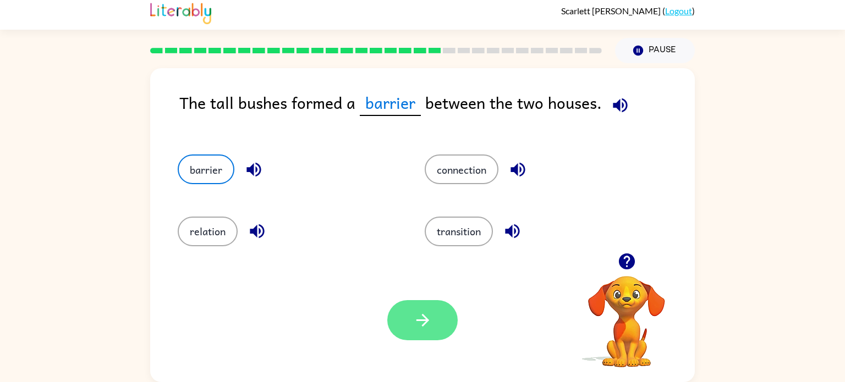
click at [416, 323] on icon "button" at bounding box center [422, 320] width 19 height 19
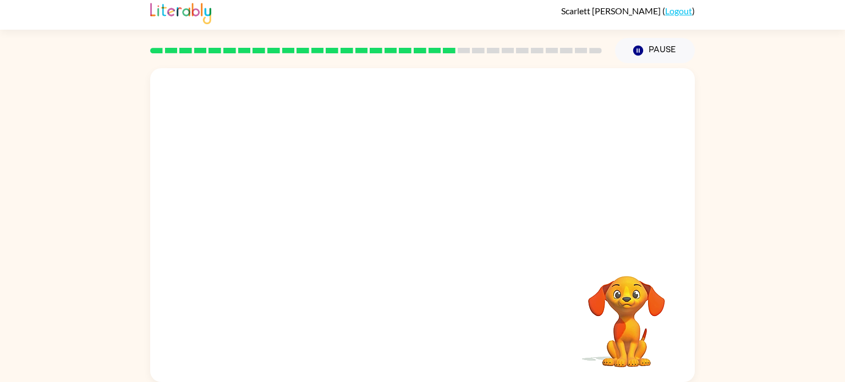
click at [320, 216] on video "Your browser must support playing .mp4 files to use Literably. Please try using…" at bounding box center [422, 160] width 544 height 185
click at [329, 224] on video "Your browser must support playing .mp4 files to use Literably. Please try using…" at bounding box center [422, 160] width 544 height 185
click at [327, 218] on video "Your browser must support playing .mp4 files to use Literably. Please try using…" at bounding box center [422, 160] width 544 height 185
click at [320, 242] on video "Your browser must support playing .mp4 files to use Literably. Please try using…" at bounding box center [422, 160] width 544 height 185
click at [331, 226] on video "Your browser must support playing .mp4 files to use Literably. Please try using…" at bounding box center [422, 160] width 544 height 185
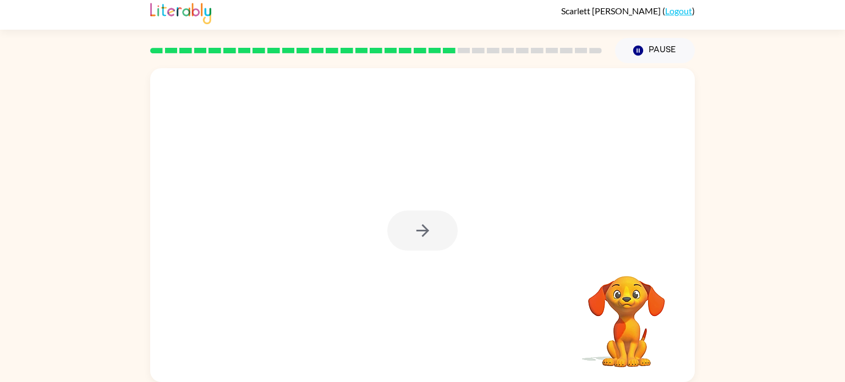
click at [430, 229] on div at bounding box center [422, 231] width 70 height 40
click at [432, 240] on button "button" at bounding box center [422, 231] width 70 height 40
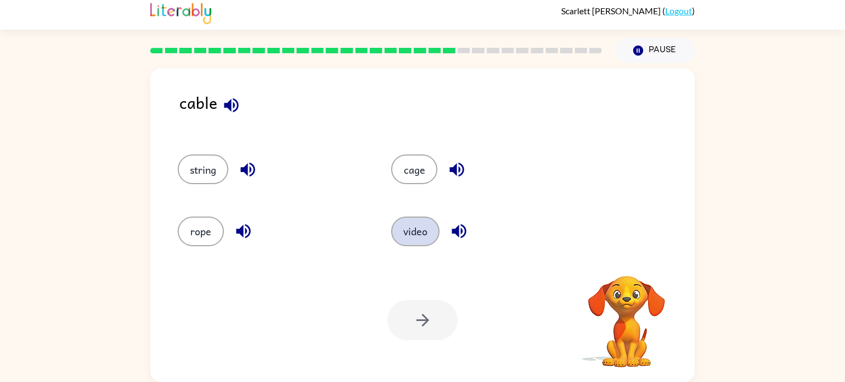
click at [416, 227] on button "video" at bounding box center [415, 232] width 48 height 30
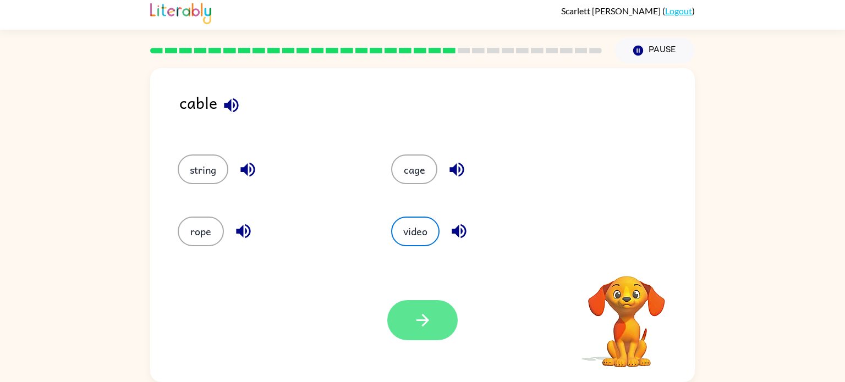
click at [429, 321] on icon "button" at bounding box center [422, 320] width 19 height 19
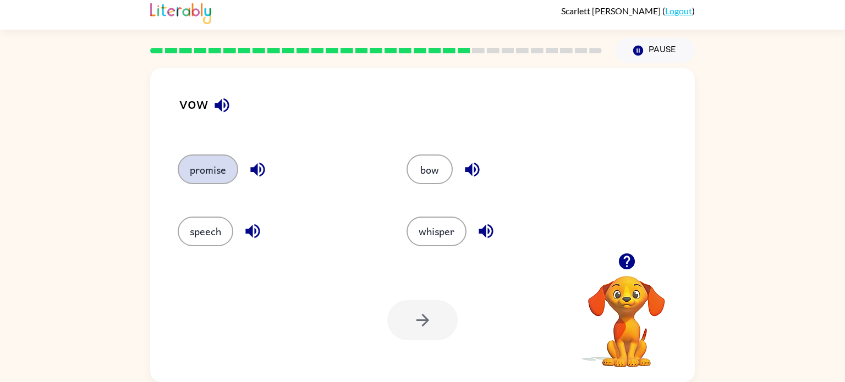
click at [229, 174] on button "promise" at bounding box center [208, 170] width 60 height 30
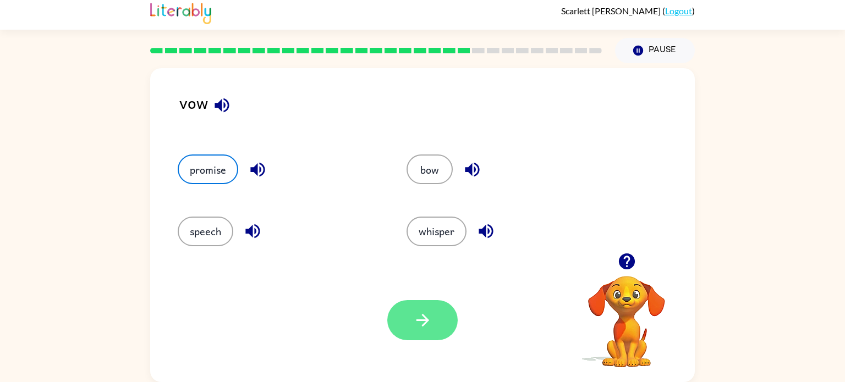
click at [438, 340] on button "button" at bounding box center [422, 320] width 70 height 40
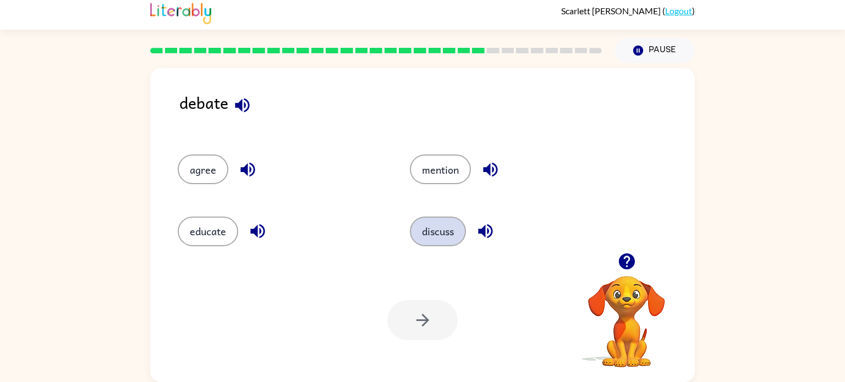
click at [451, 227] on button "discuss" at bounding box center [438, 232] width 56 height 30
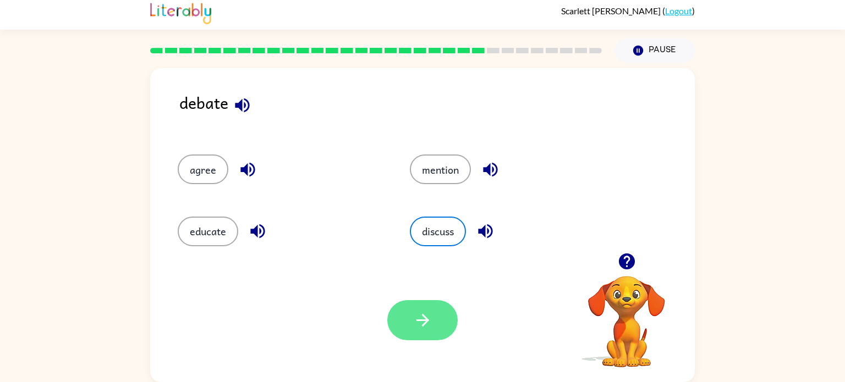
click at [416, 319] on icon "button" at bounding box center [422, 320] width 19 height 19
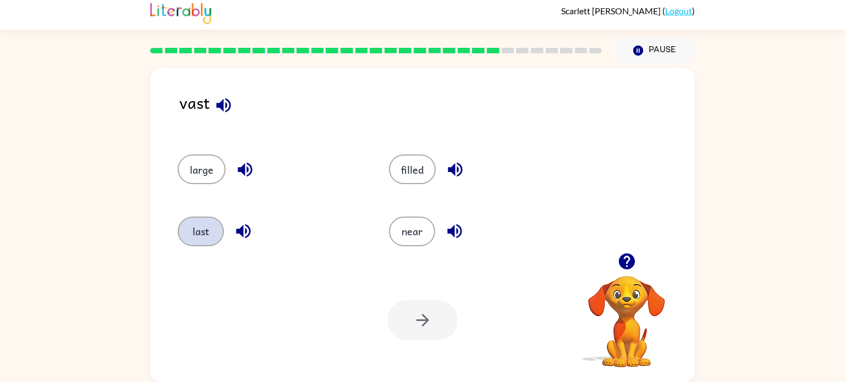
click at [205, 235] on button "last" at bounding box center [201, 232] width 46 height 30
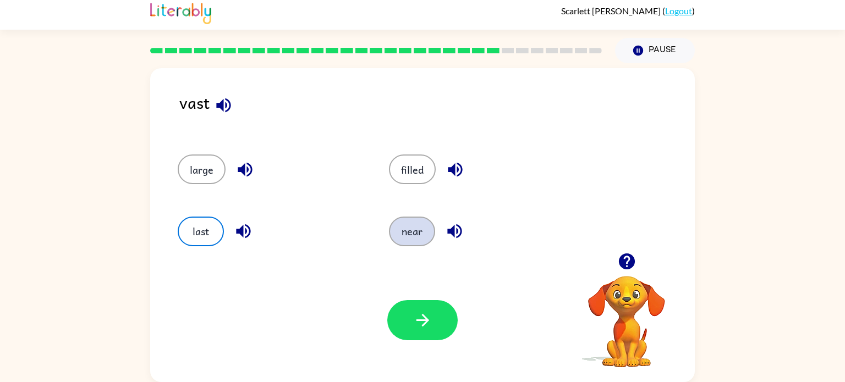
click at [407, 235] on button "near" at bounding box center [412, 232] width 46 height 30
click at [418, 166] on button "filled" at bounding box center [412, 170] width 47 height 30
click at [425, 234] on button "near" at bounding box center [412, 232] width 46 height 30
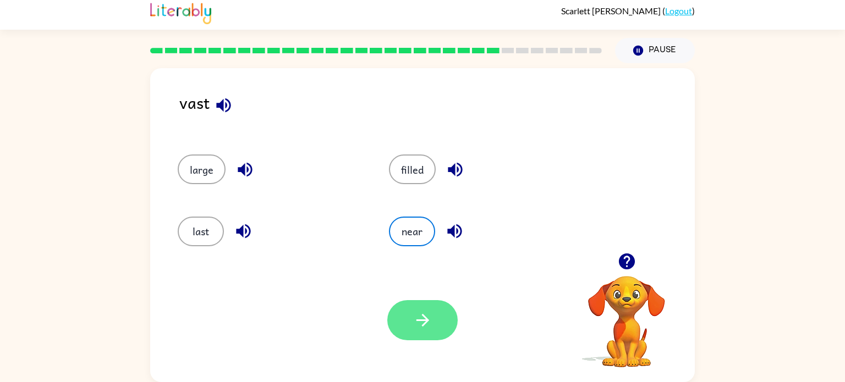
click at [423, 309] on button "button" at bounding box center [422, 320] width 70 height 40
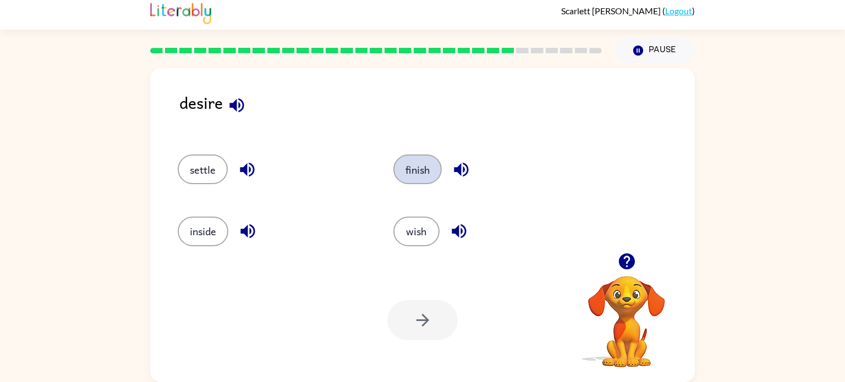
click at [429, 164] on button "finish" at bounding box center [417, 170] width 48 height 30
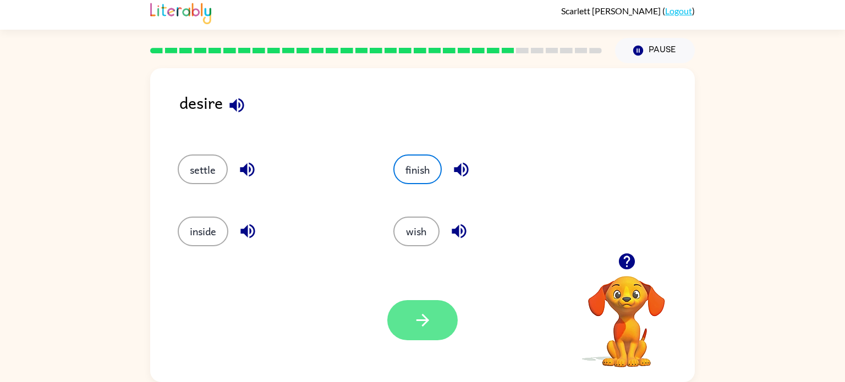
click at [417, 322] on icon "button" at bounding box center [422, 320] width 19 height 19
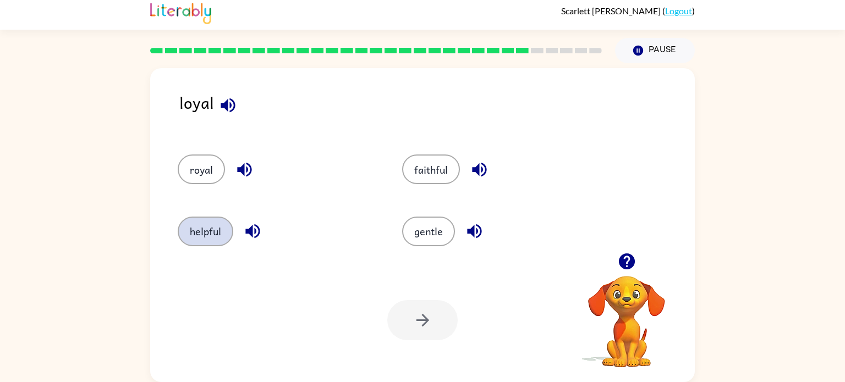
click at [218, 239] on button "helpful" at bounding box center [206, 232] width 56 height 30
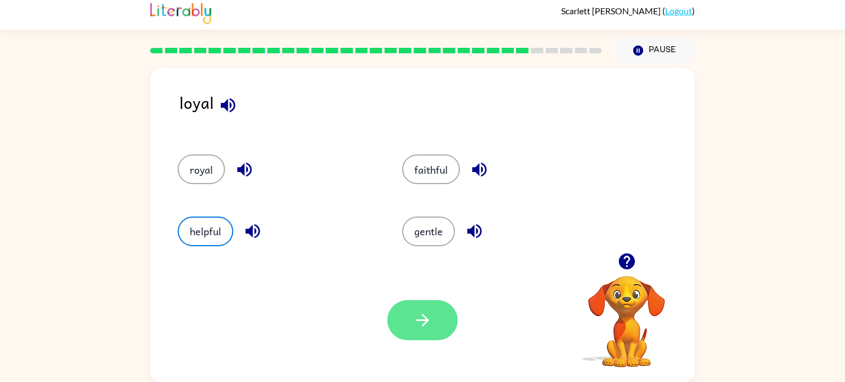
click at [415, 324] on icon "button" at bounding box center [422, 320] width 19 height 19
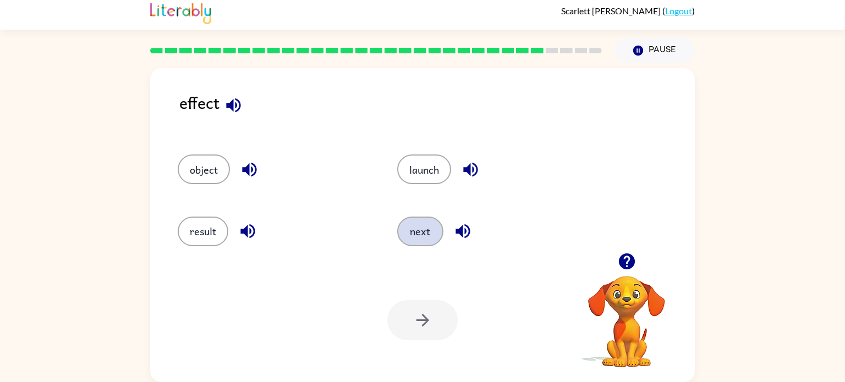
click at [406, 218] on button "next" at bounding box center [420, 232] width 46 height 30
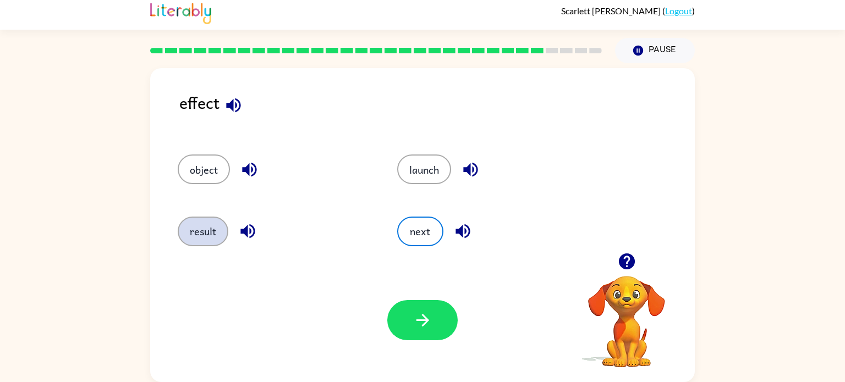
click at [202, 223] on button "result" at bounding box center [203, 232] width 51 height 30
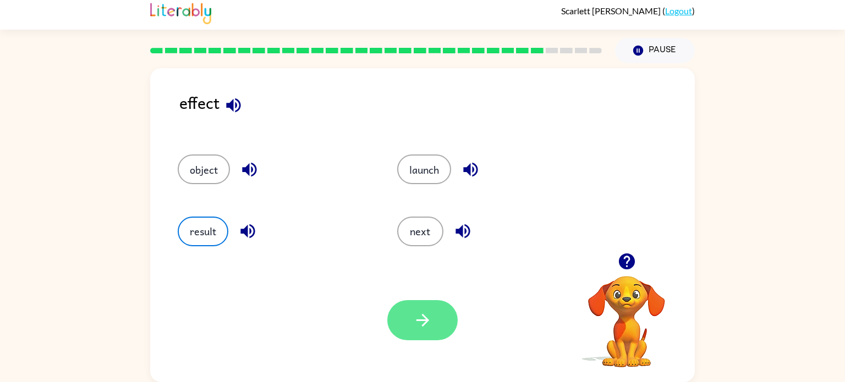
click at [394, 311] on button "button" at bounding box center [422, 320] width 70 height 40
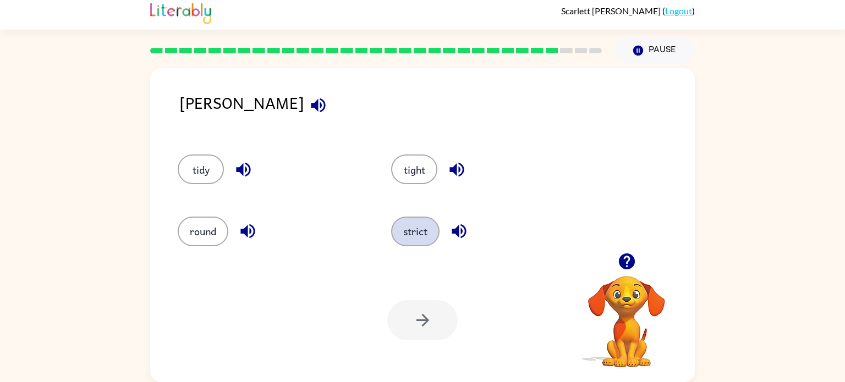
click at [417, 237] on button "strict" at bounding box center [415, 232] width 48 height 30
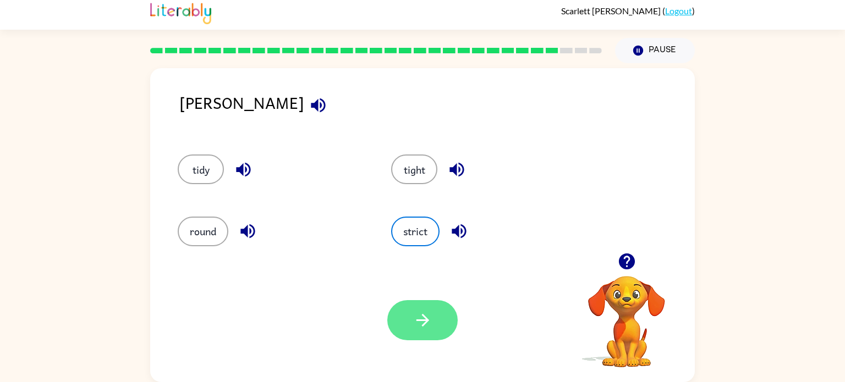
click at [430, 329] on icon "button" at bounding box center [422, 320] width 19 height 19
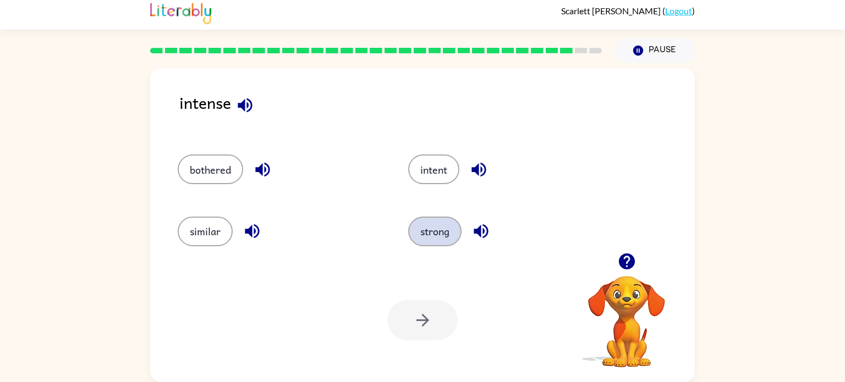
click at [444, 232] on button "strong" at bounding box center [434, 232] width 53 height 30
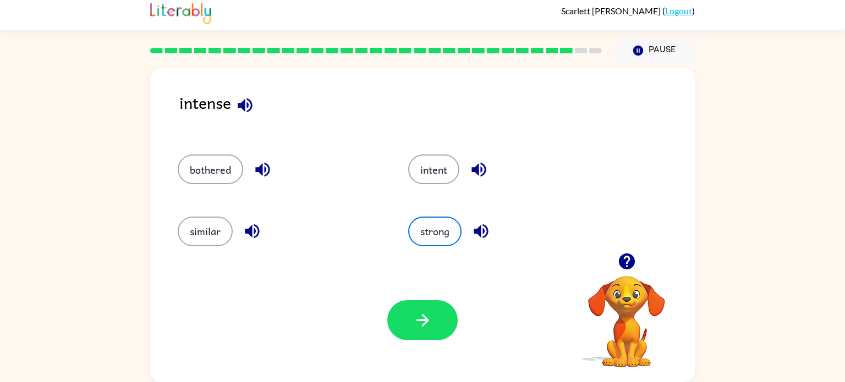
click at [443, 351] on div "Your browser must support playing .mp4 files to use Literably. Please try using…" at bounding box center [422, 320] width 544 height 124
click at [432, 324] on button "button" at bounding box center [422, 320] width 70 height 40
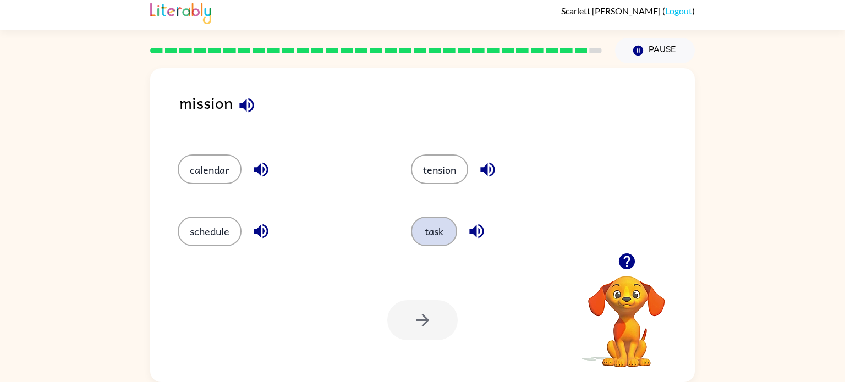
click at [433, 229] on button "task" at bounding box center [434, 232] width 46 height 30
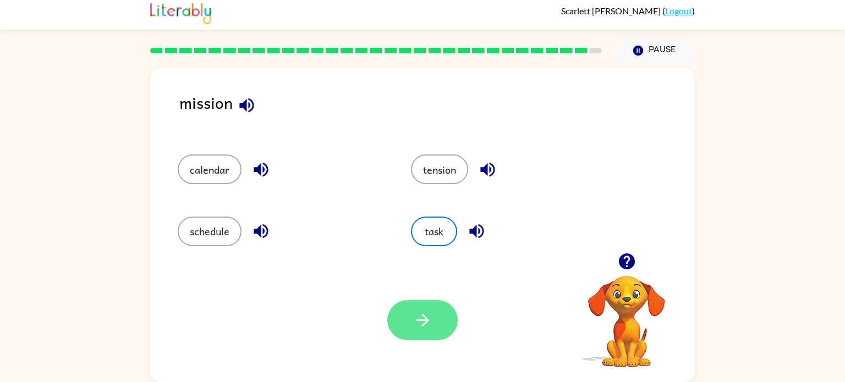
click at [438, 326] on button "button" at bounding box center [422, 320] width 70 height 40
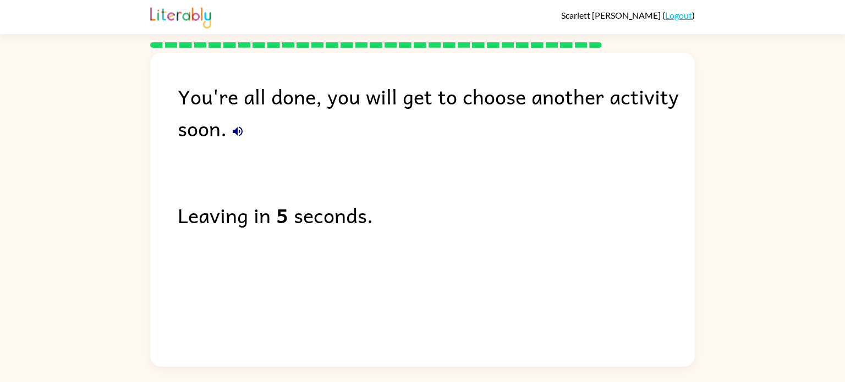
scroll to position [0, 0]
